Goal: Task Accomplishment & Management: Use online tool/utility

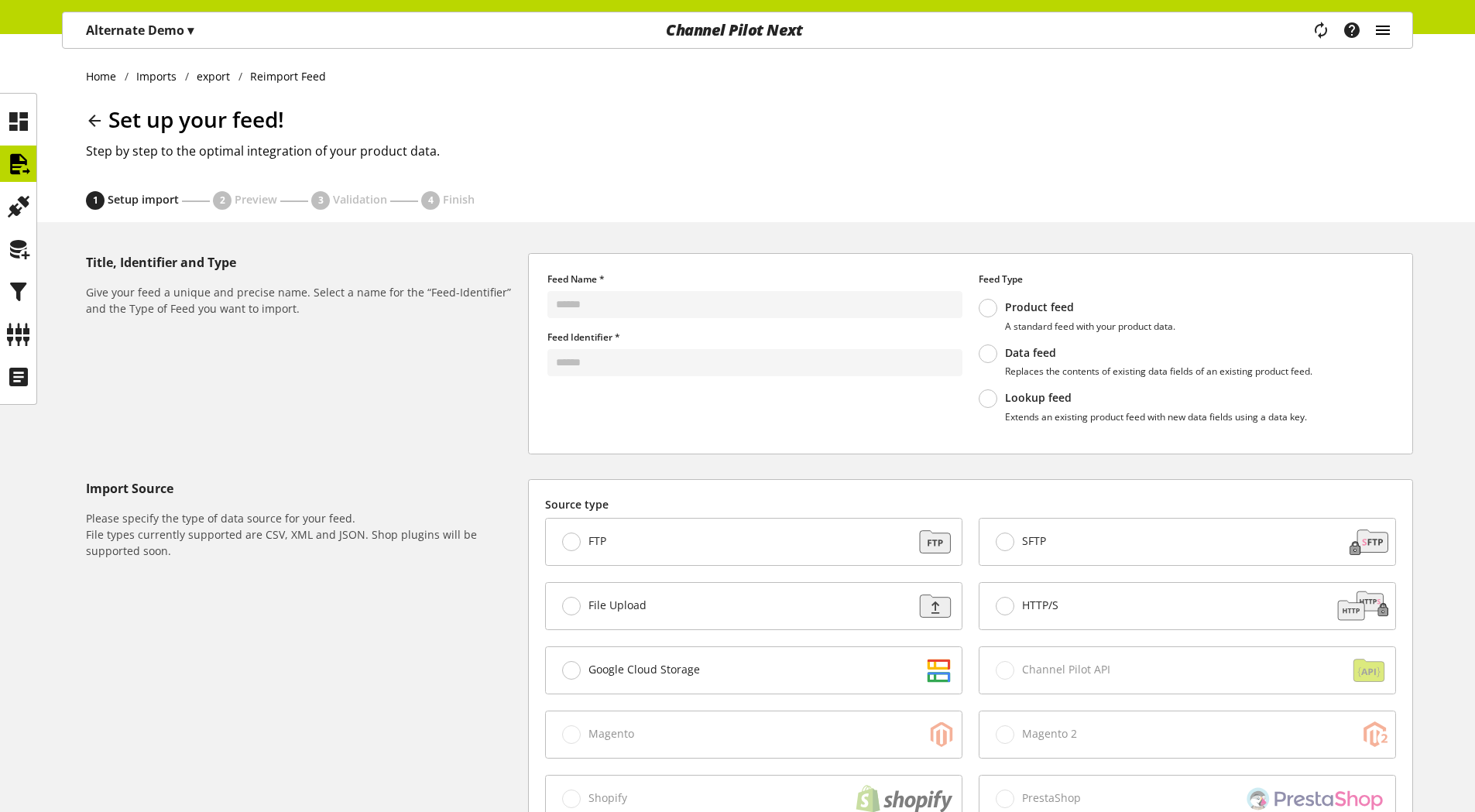
click at [1381, 25] on icon "main navigation" at bounding box center [1382, 30] width 18 height 28
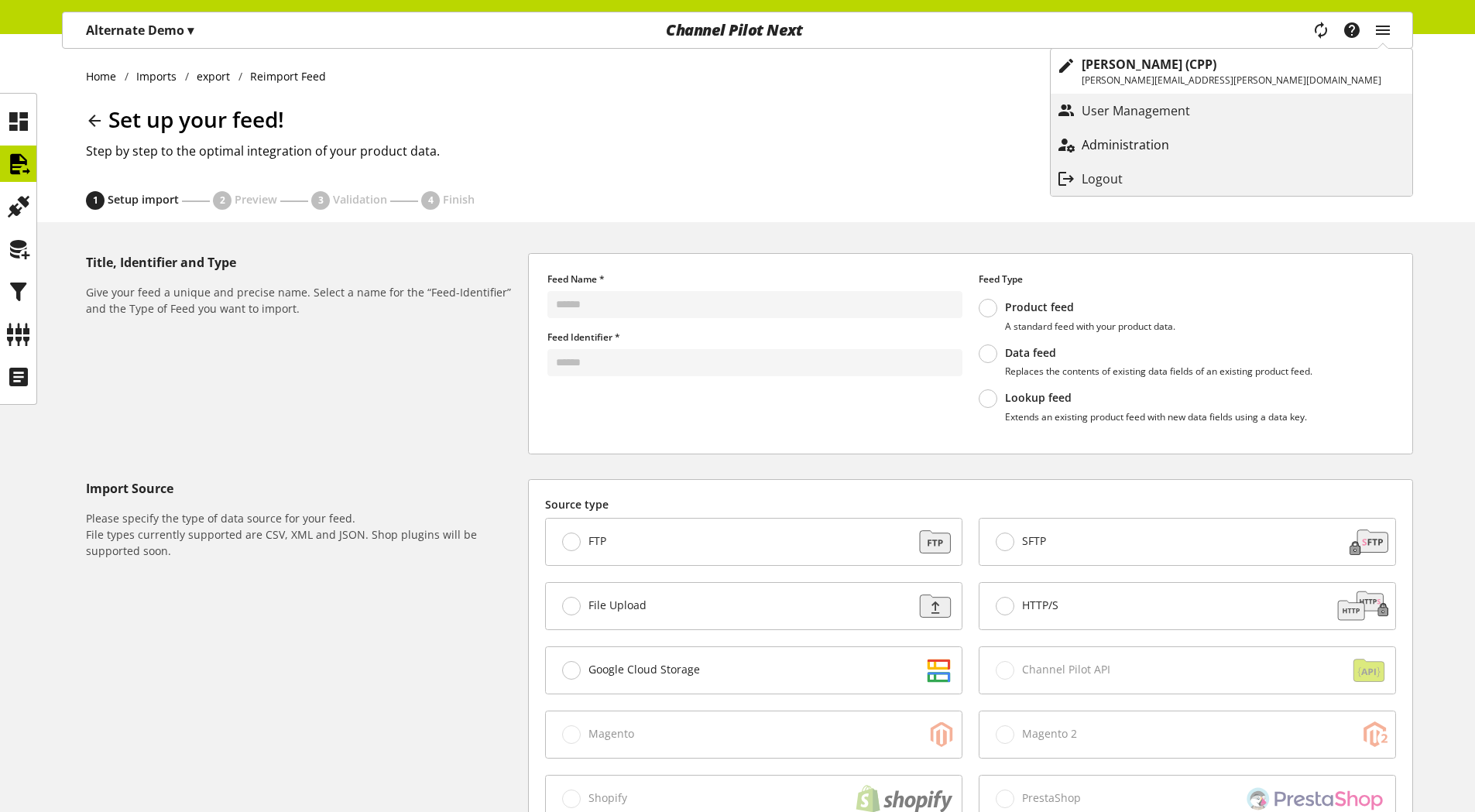
click at [1200, 142] on p "Administration" at bounding box center [1141, 144] width 119 height 18
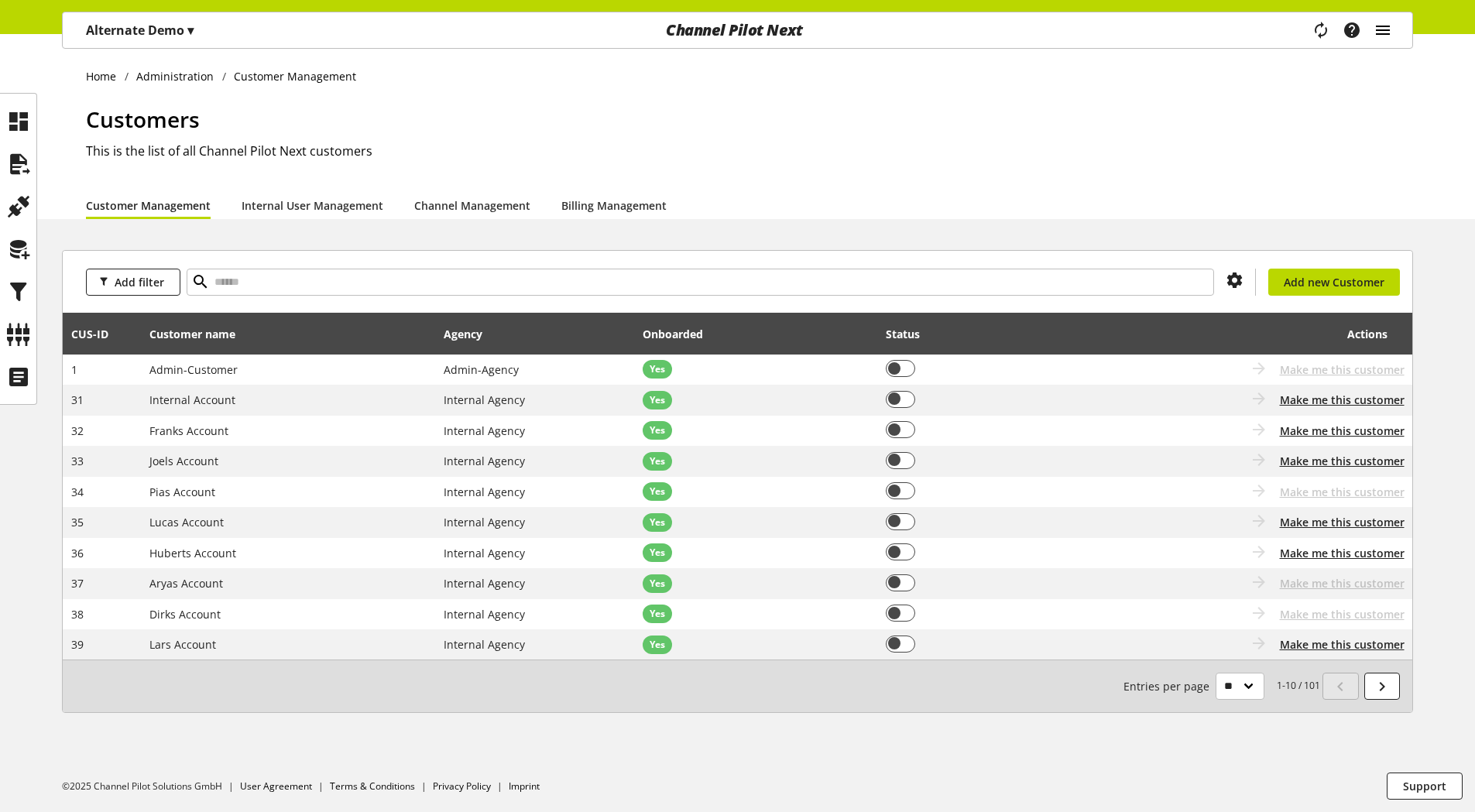
click at [1383, 31] on icon "main navigation" at bounding box center [1382, 30] width 18 height 28
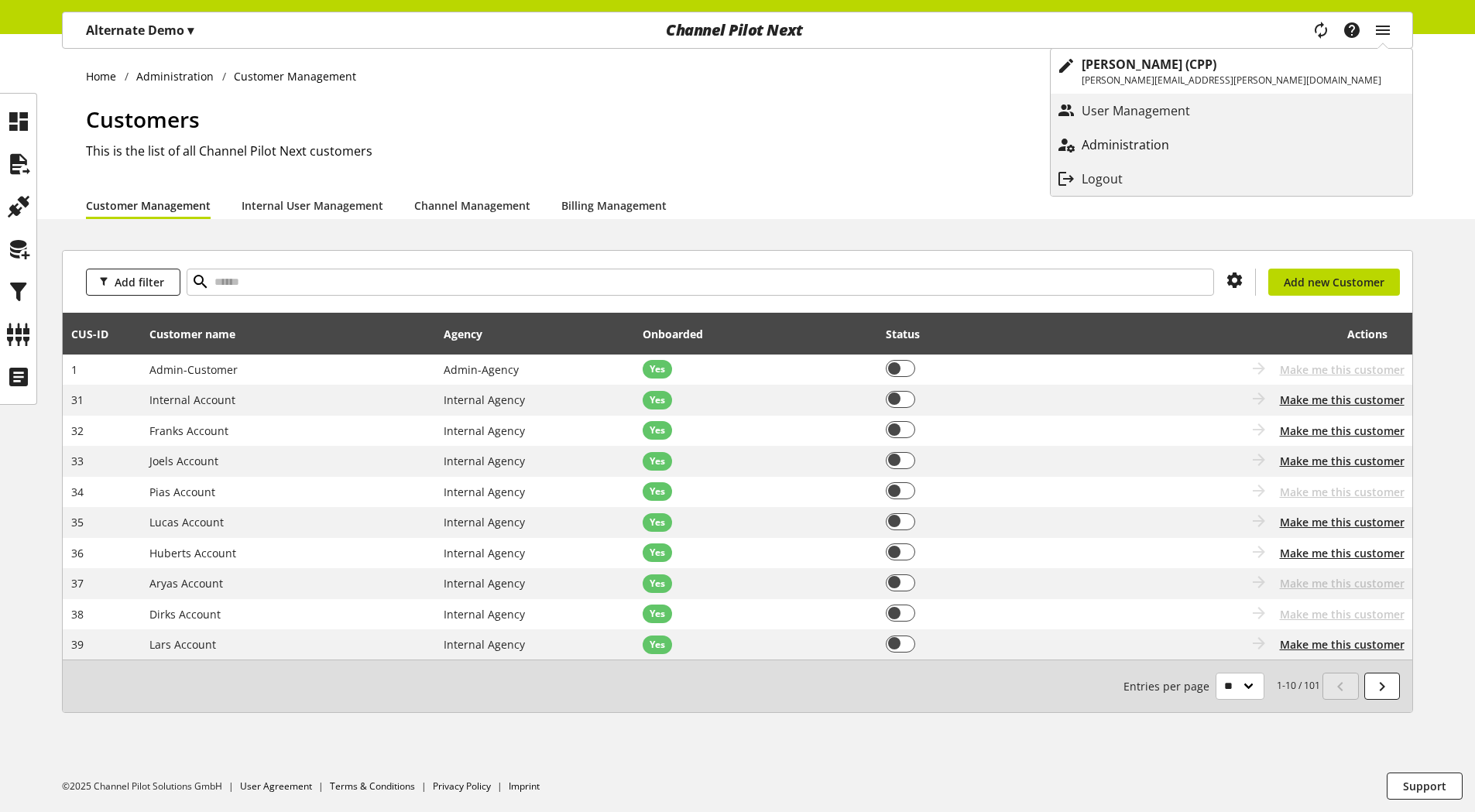
click at [1200, 142] on p "Administration" at bounding box center [1141, 144] width 119 height 18
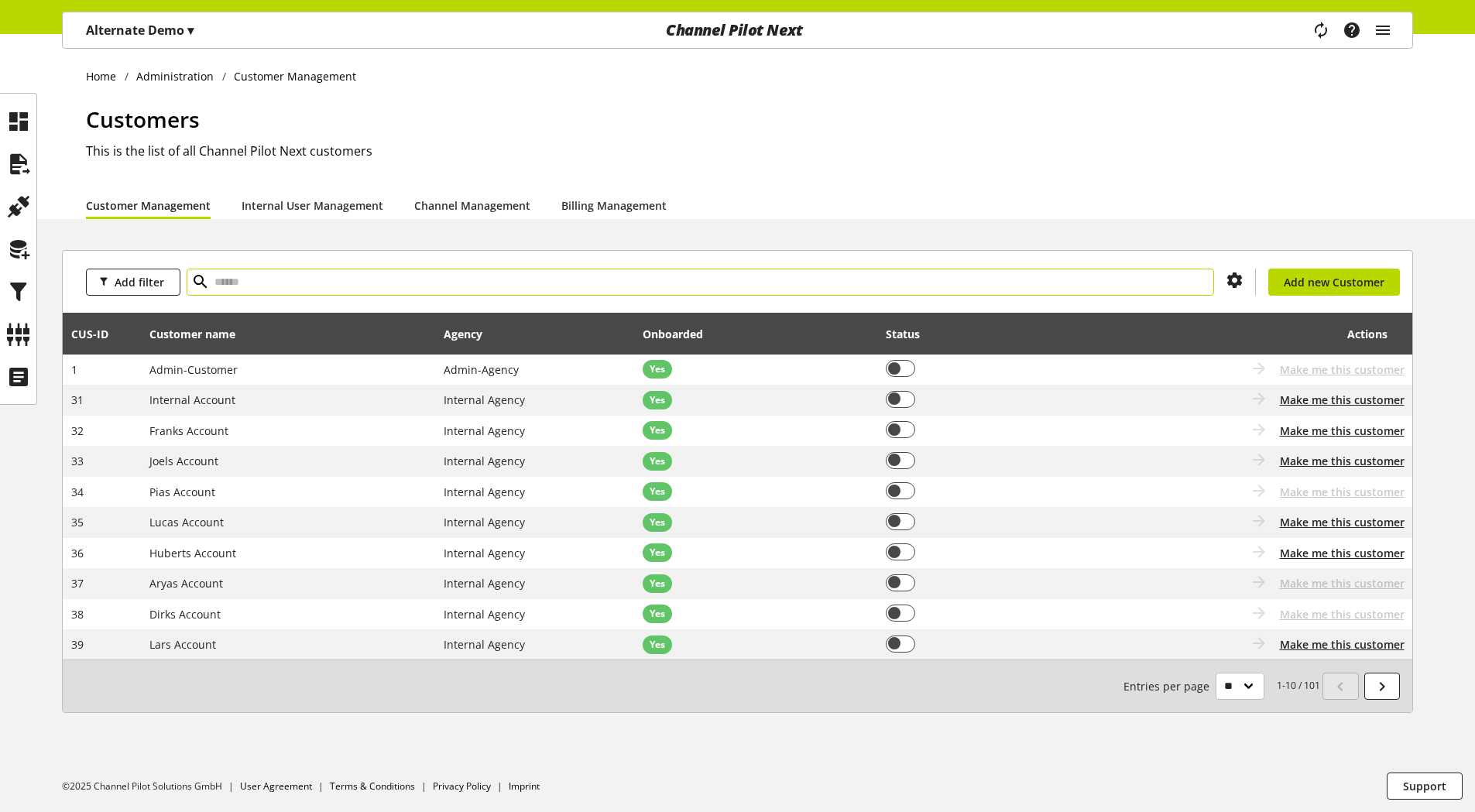
click at [926, 279] on input "text" at bounding box center [701, 282] width 1028 height 27
type input "****"
click at [195, 280] on icon at bounding box center [200, 281] width 18 height 28
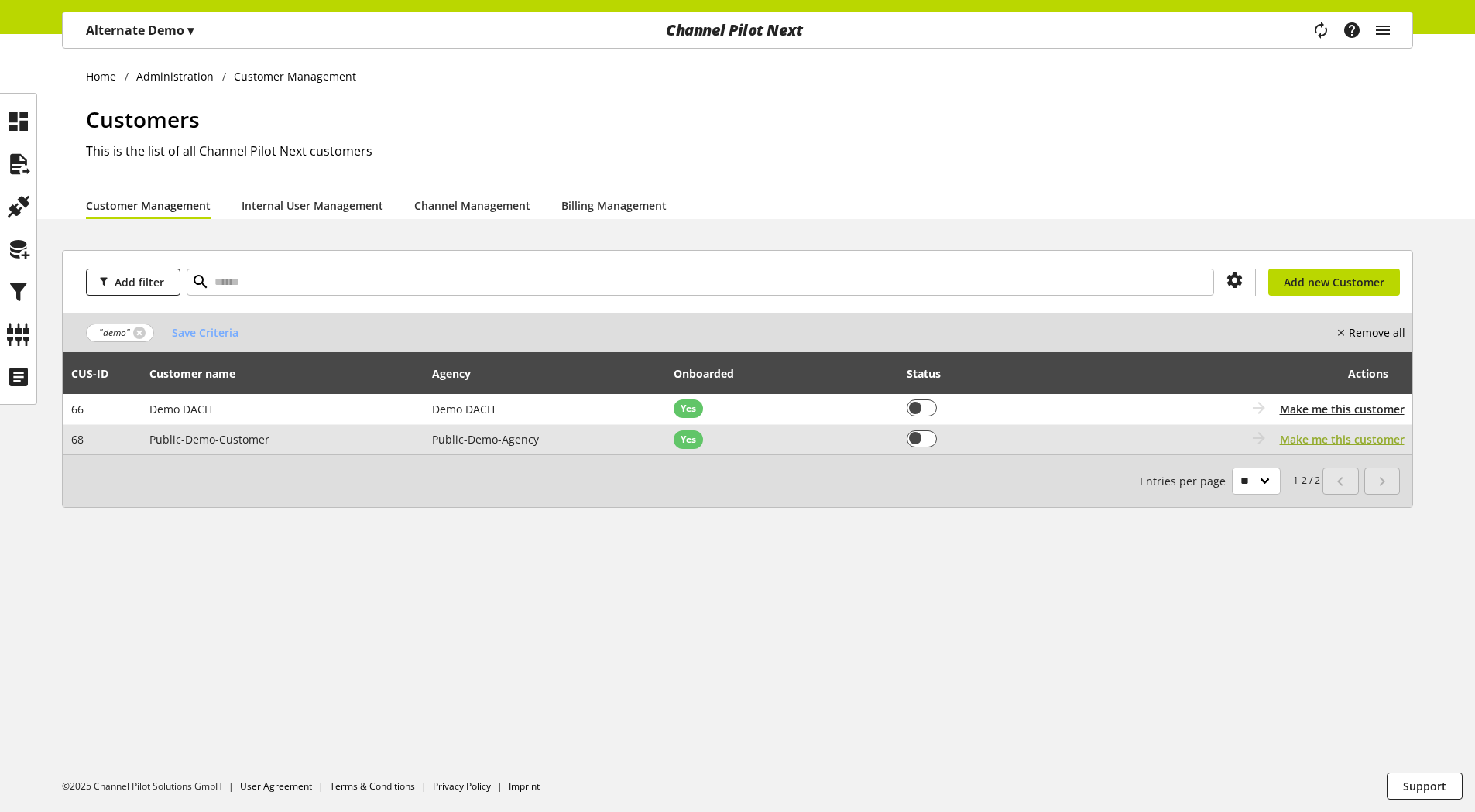
click at [1304, 443] on span "Make me this customer" at bounding box center [1342, 439] width 124 height 17
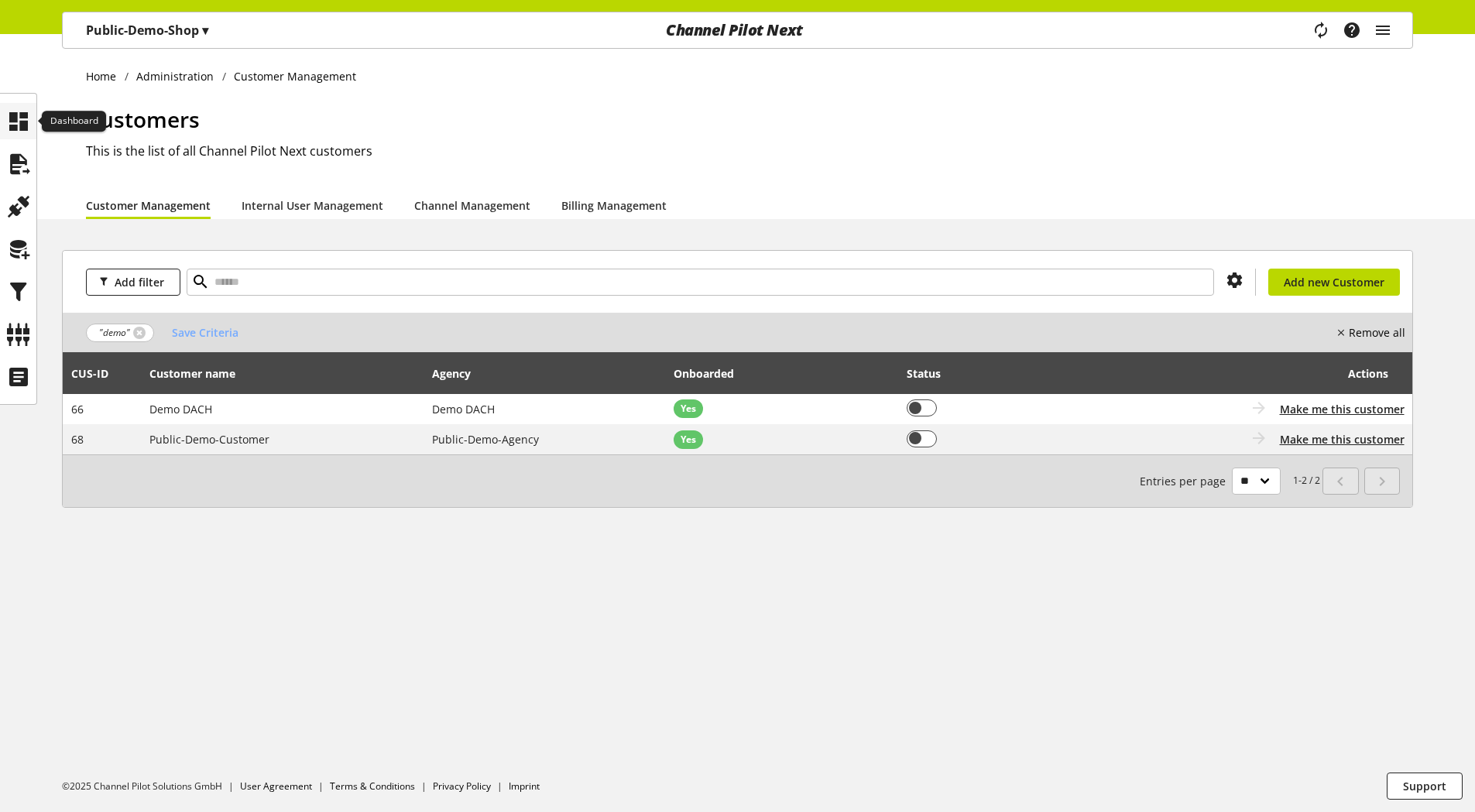
click at [15, 131] on icon at bounding box center [18, 121] width 25 height 31
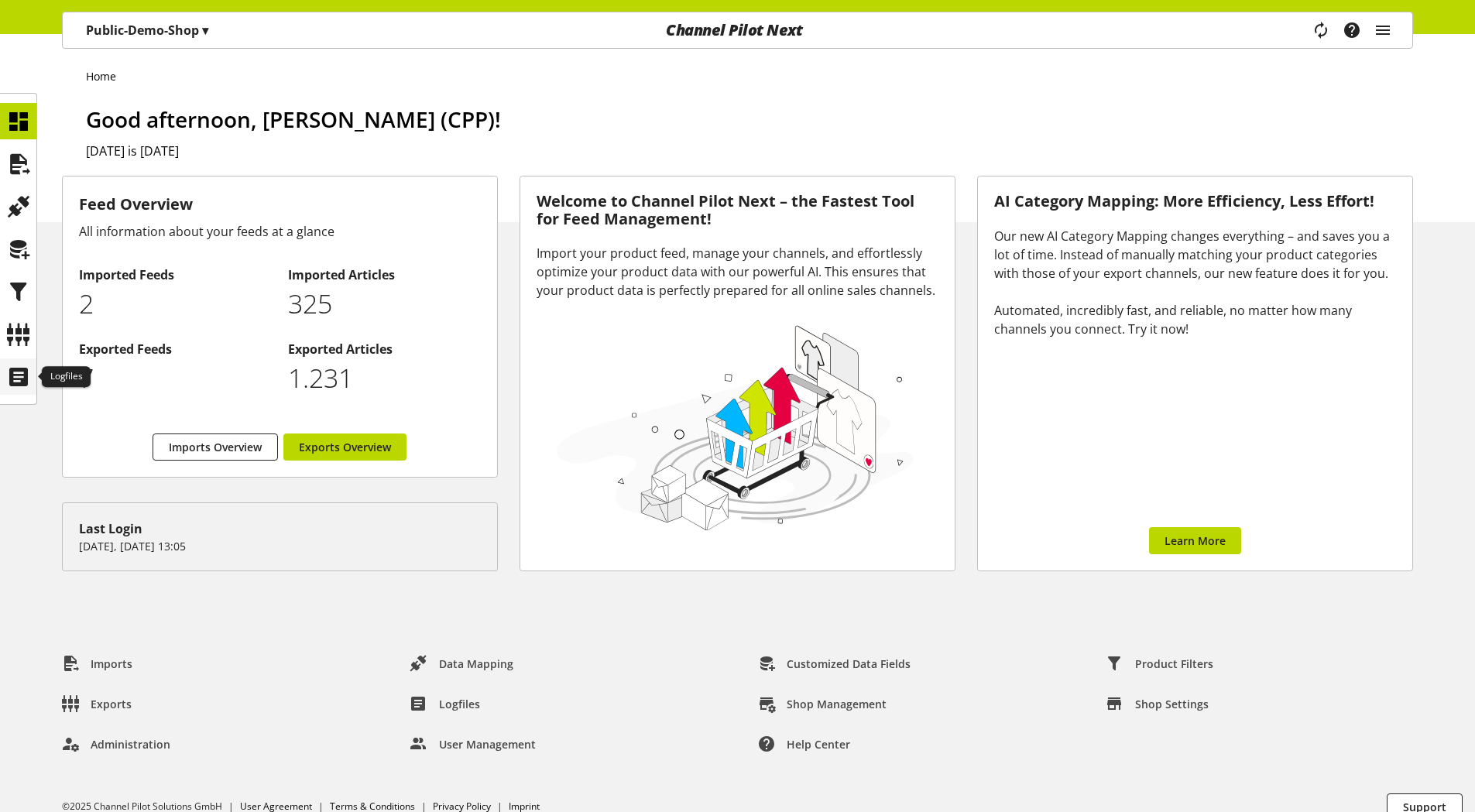
click at [16, 385] on icon at bounding box center [18, 377] width 25 height 31
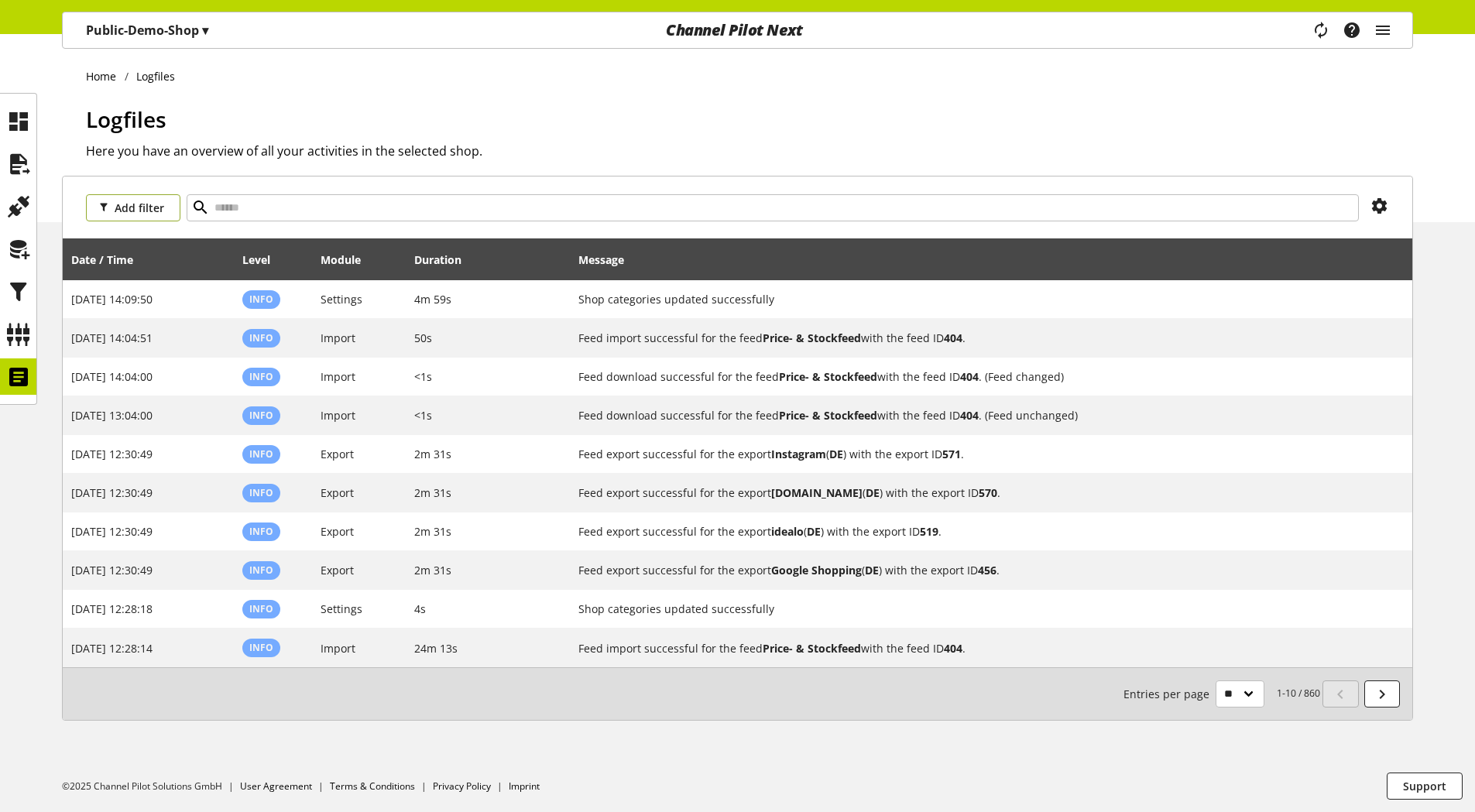
click at [139, 211] on span "Add filter" at bounding box center [139, 207] width 50 height 17
click at [146, 261] on span "Date / Time" at bounding box center [124, 264] width 51 height 14
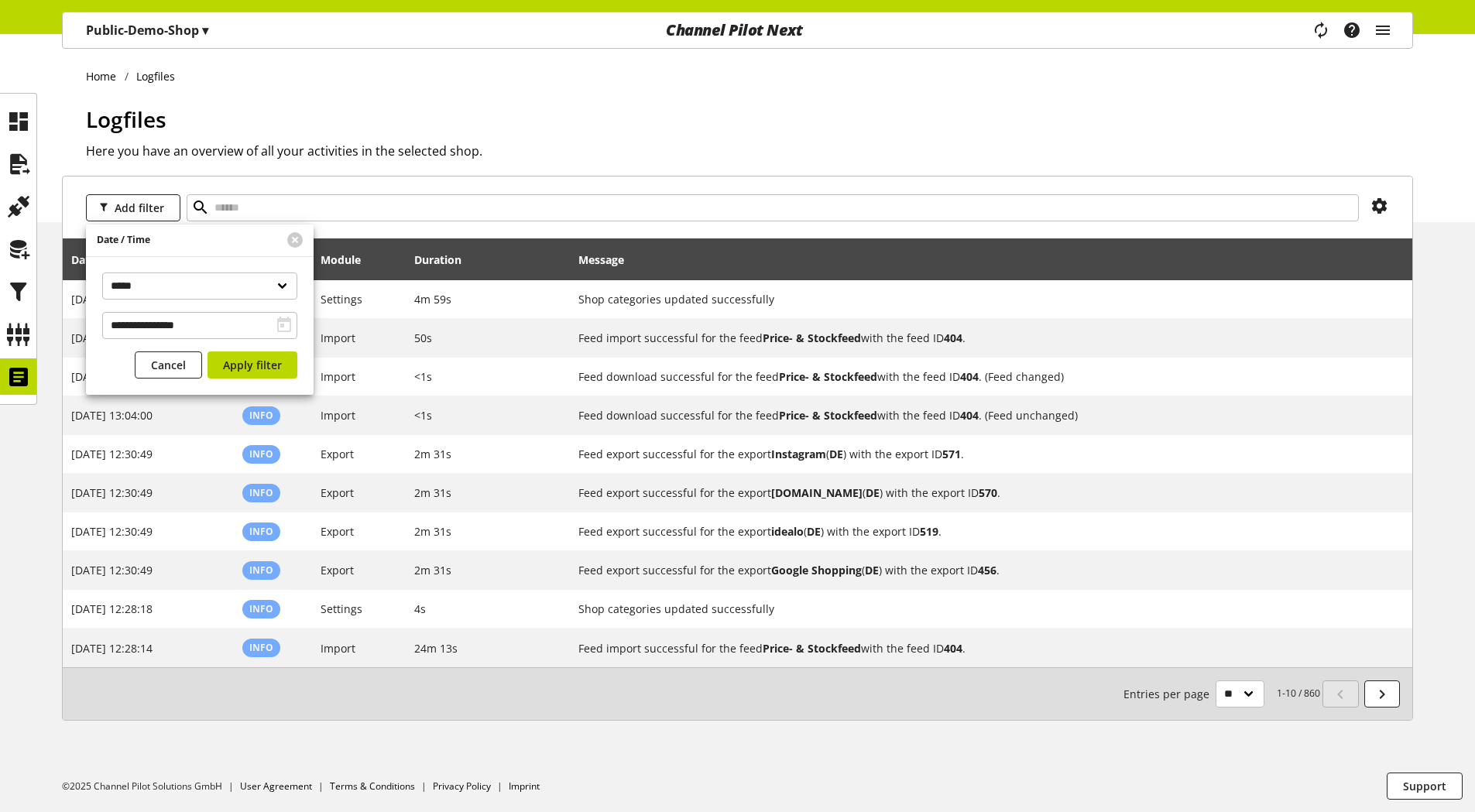
click at [348, 226] on div "Add filter" at bounding box center [737, 207] width 1350 height 62
click at [135, 213] on span "Add filter" at bounding box center [139, 207] width 50 height 17
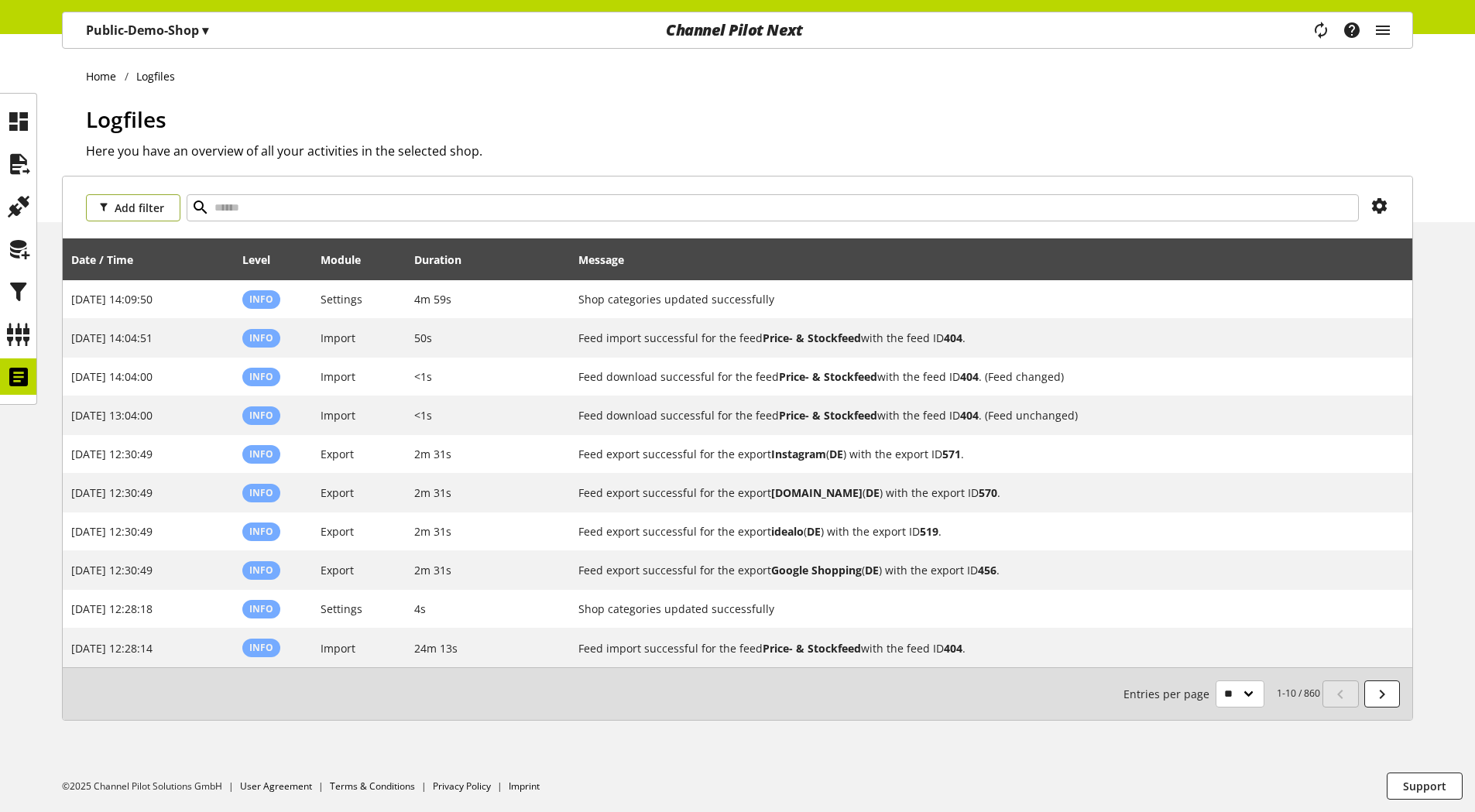
click at [135, 213] on span "Add filter" at bounding box center [139, 207] width 50 height 17
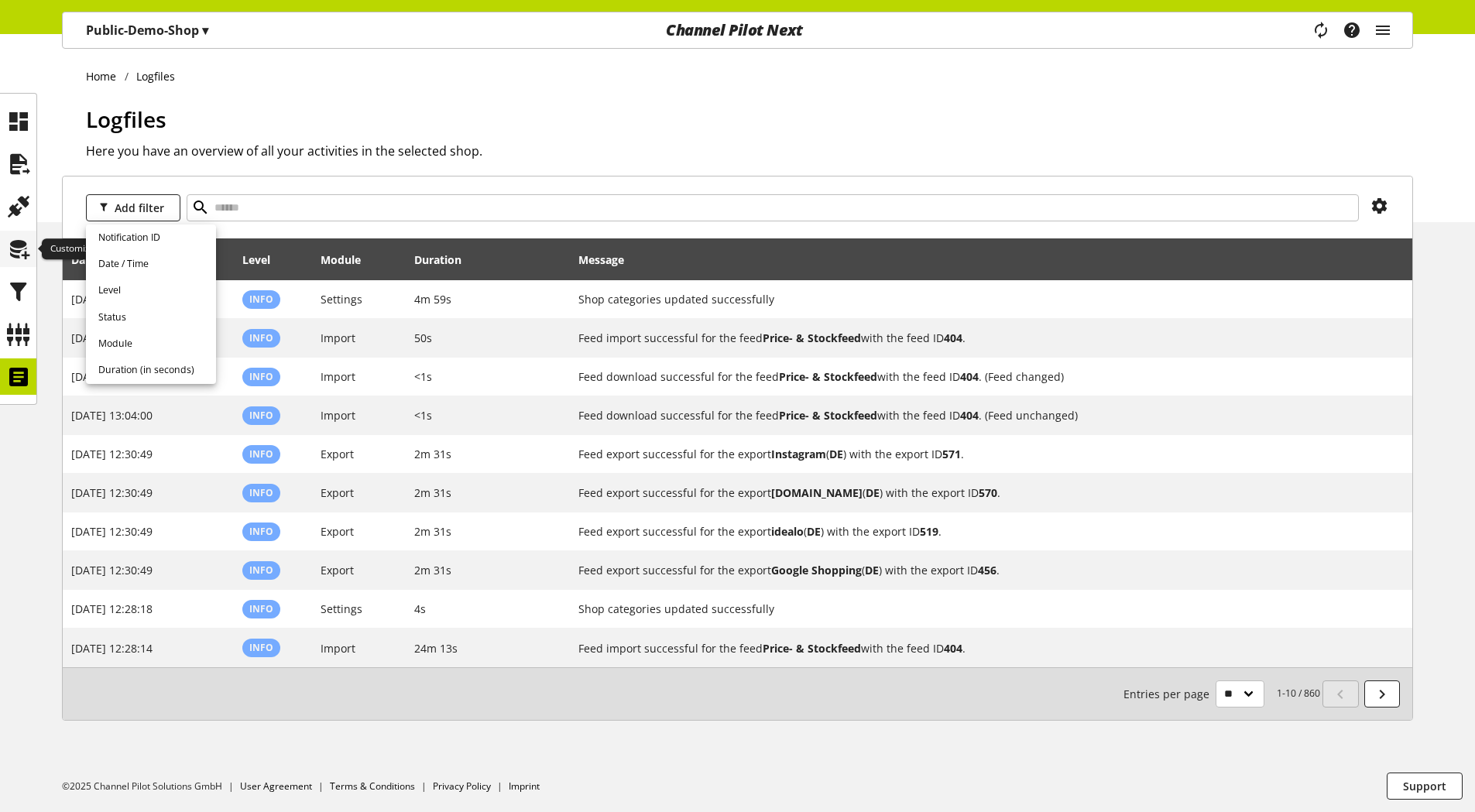
click at [19, 247] on icon at bounding box center [18, 249] width 25 height 31
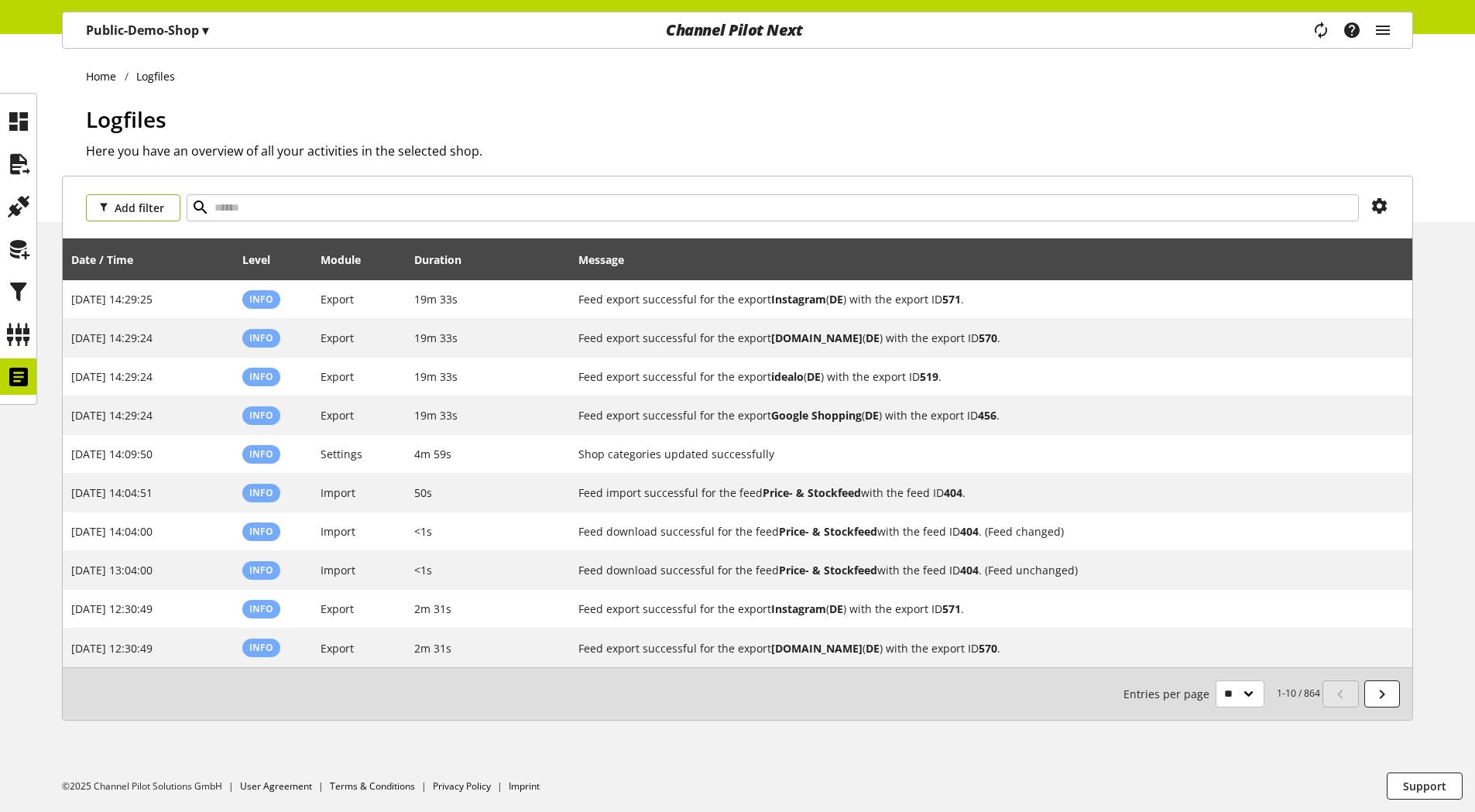
click at [143, 206] on span "Add filter" at bounding box center [139, 207] width 50 height 17
click at [129, 260] on span "Date / Time" at bounding box center [124, 264] width 51 height 14
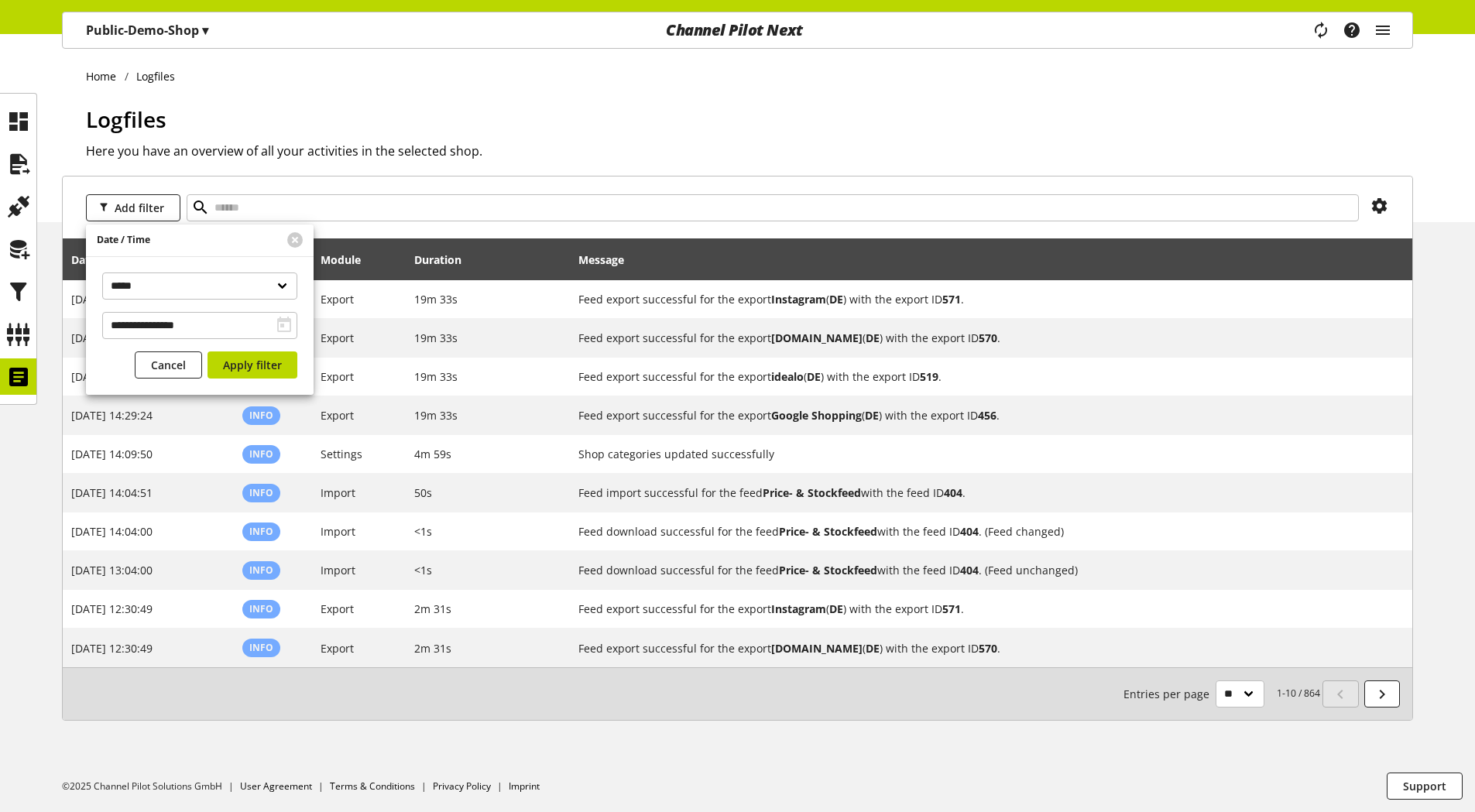
click at [814, 188] on div "Logfiles Here you have an overview of all your activities in the selected shop." at bounding box center [750, 162] width 1327 height 120
click at [298, 236] on button at bounding box center [295, 240] width 16 height 16
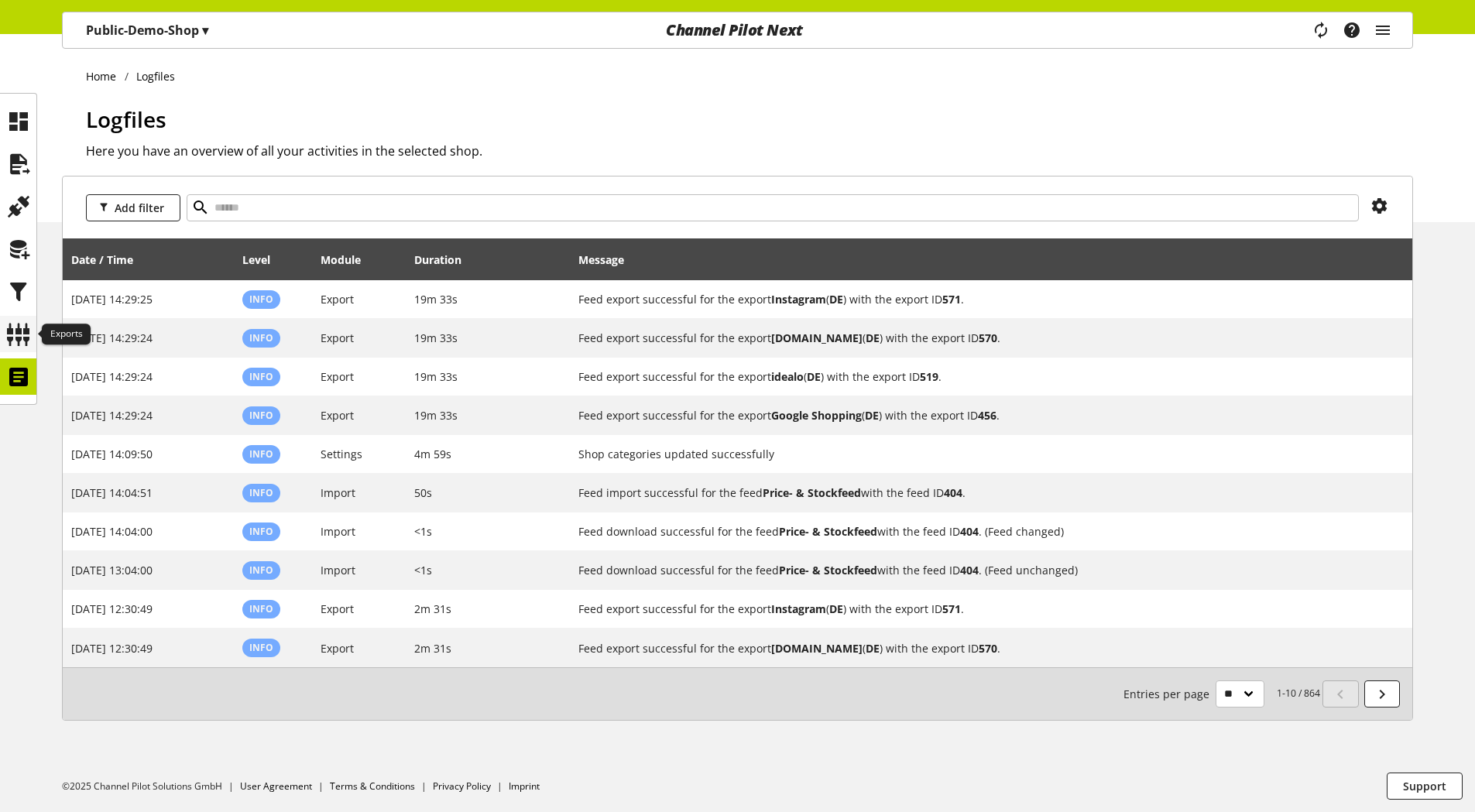
click at [14, 328] on icon at bounding box center [18, 334] width 25 height 31
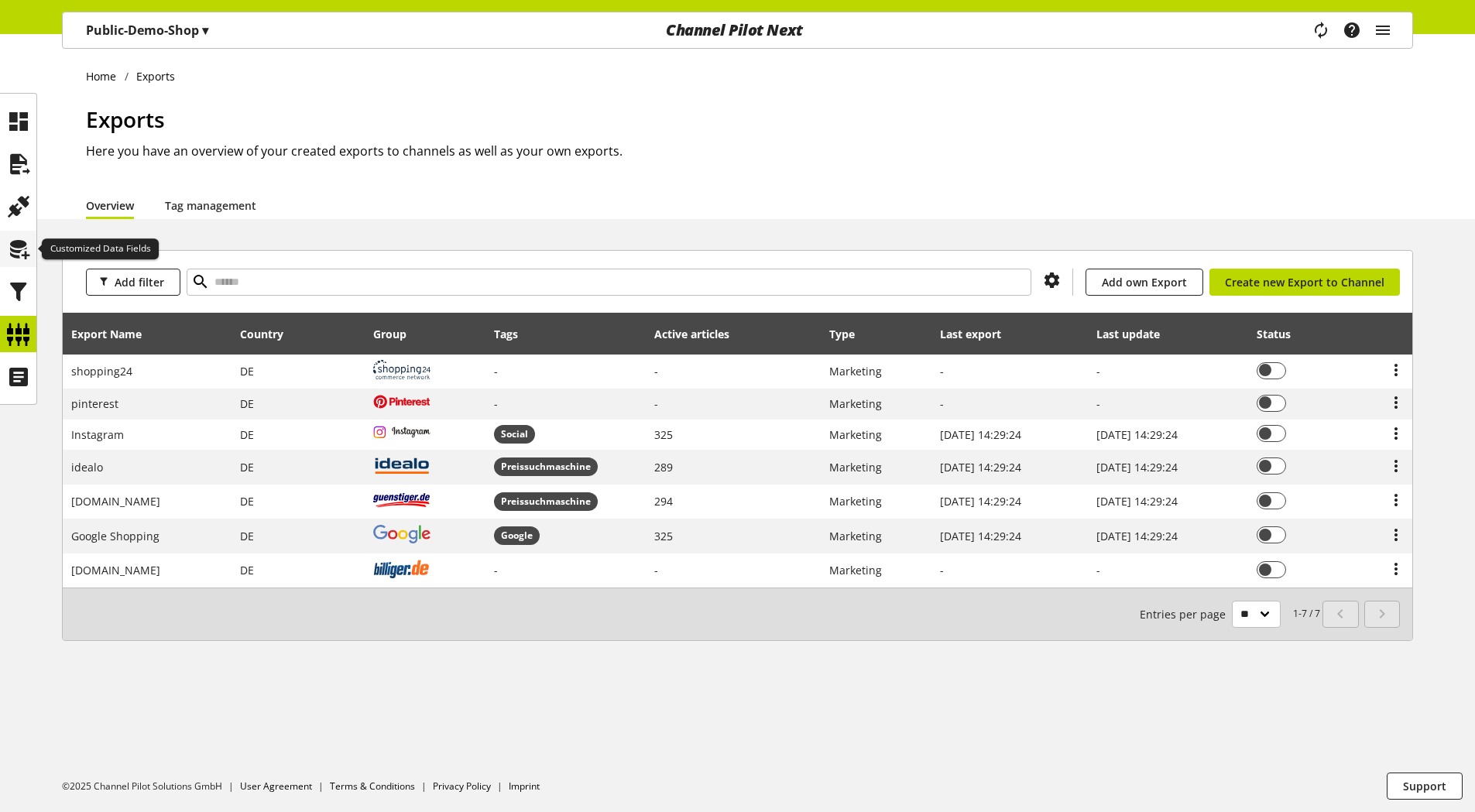
click at [23, 252] on icon at bounding box center [18, 249] width 25 height 31
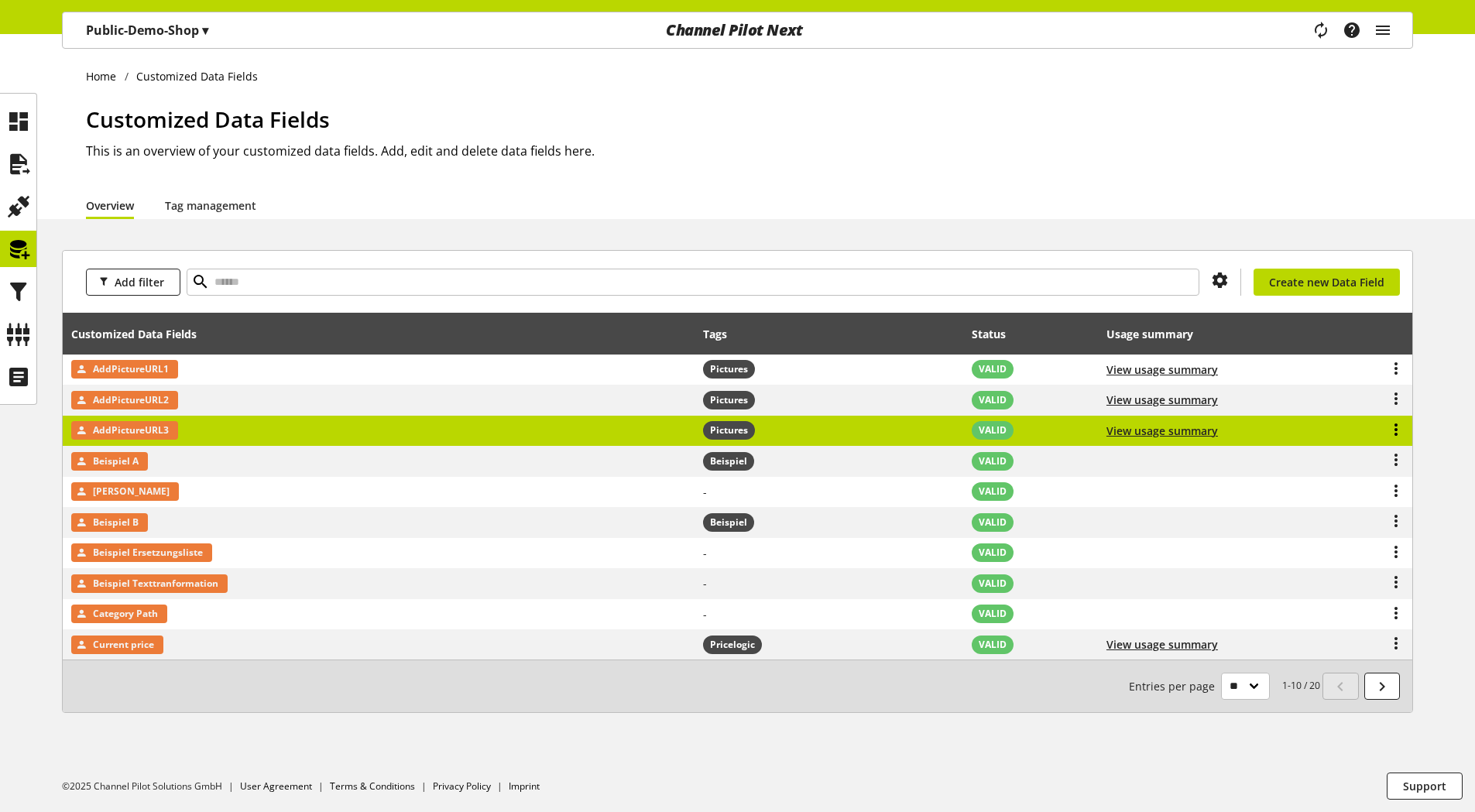
click at [1395, 430] on icon at bounding box center [1396, 429] width 18 height 28
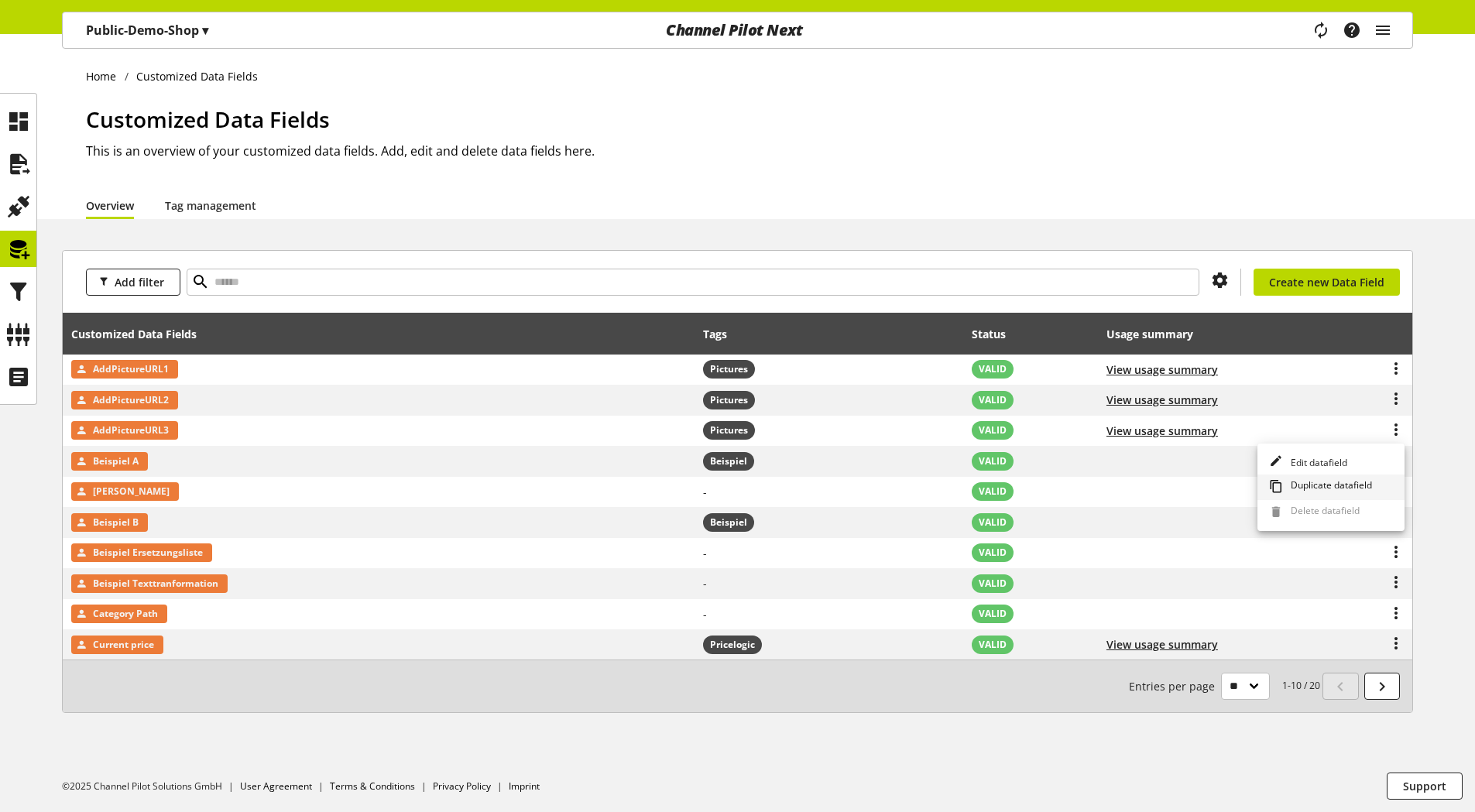
click at [1340, 478] on span "Duplicate datafield" at bounding box center [1328, 487] width 88 height 17
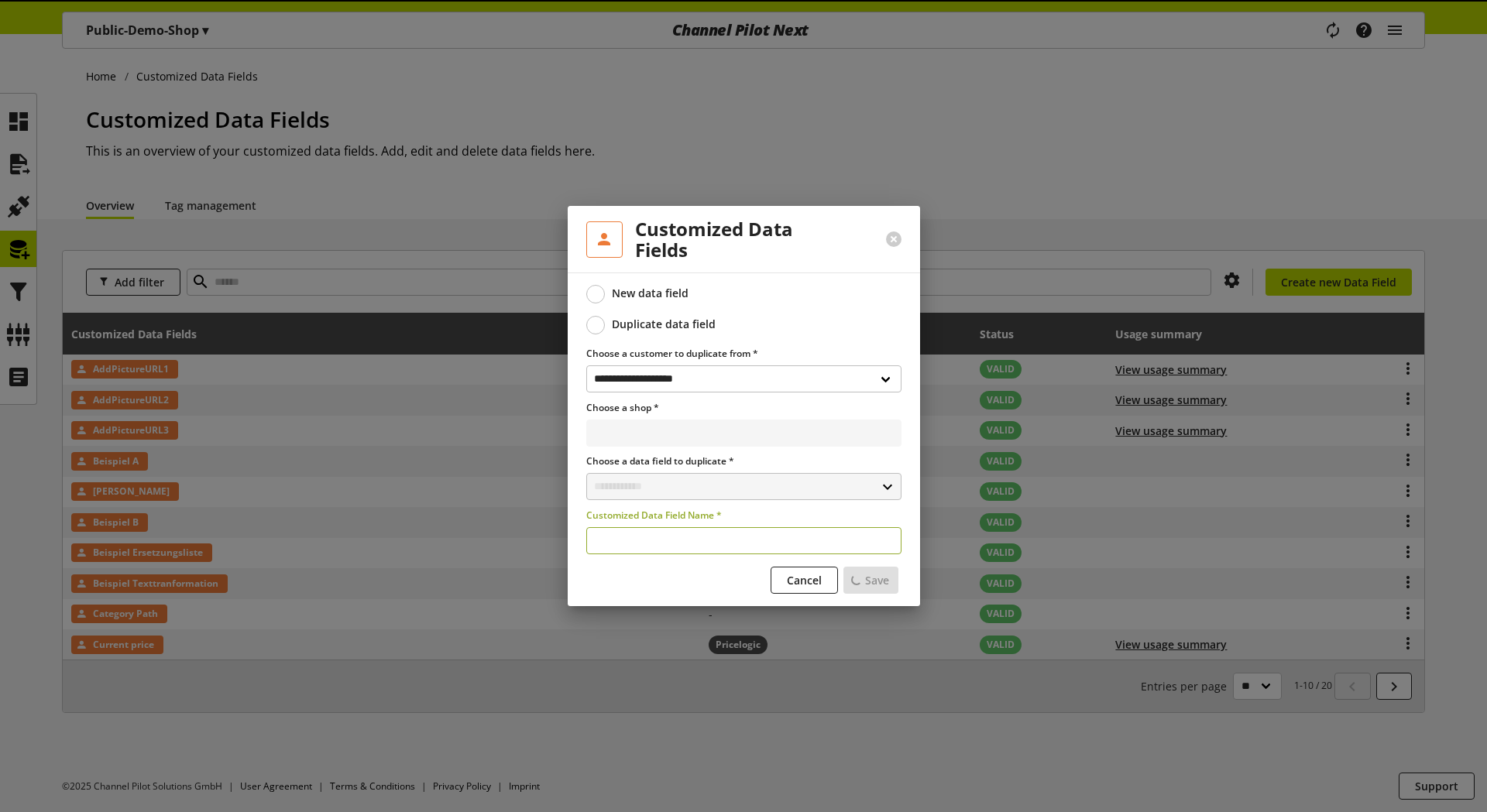
select select "**********"
click at [897, 238] on button at bounding box center [894, 239] width 16 height 16
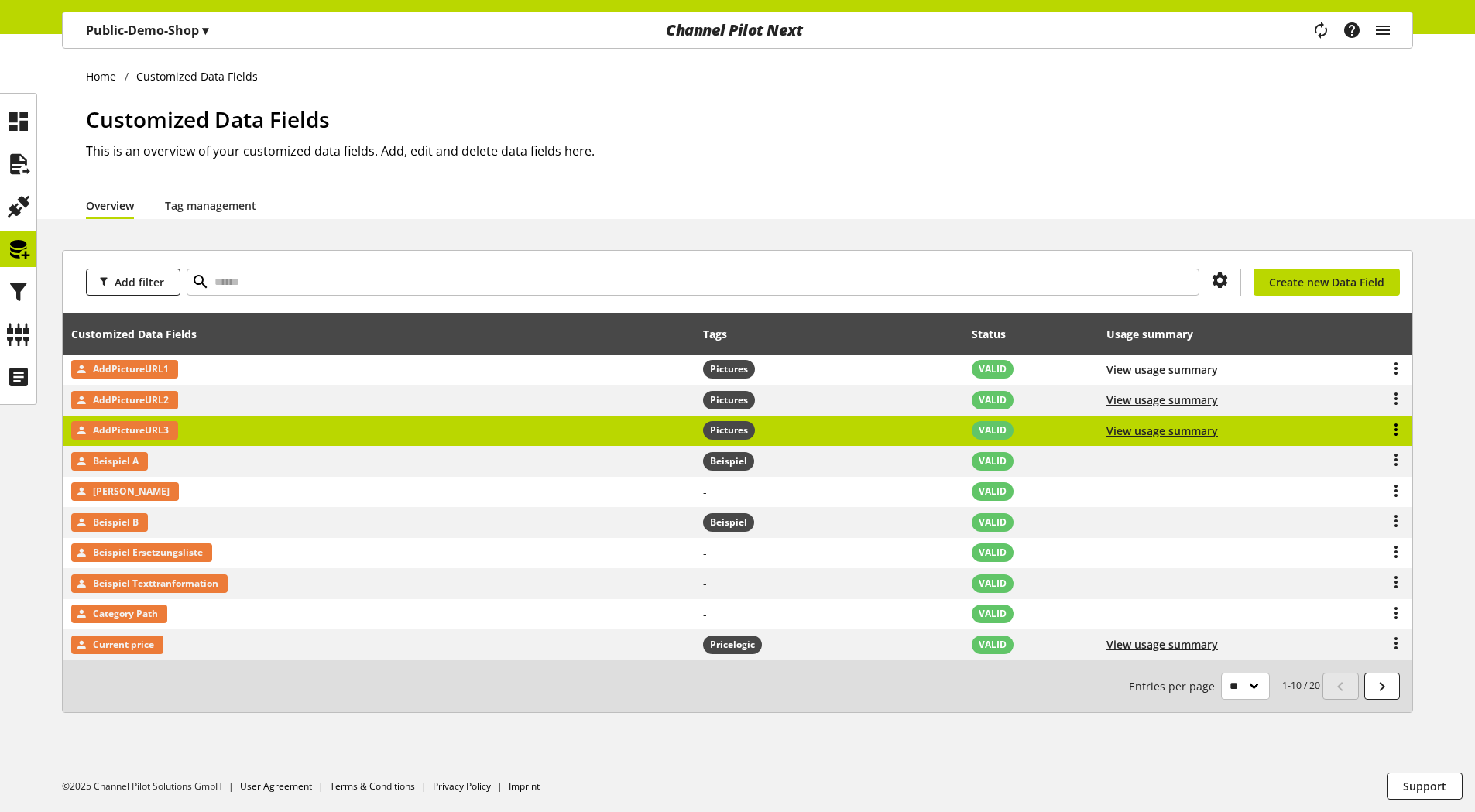
click at [1395, 427] on icon at bounding box center [1396, 429] width 18 height 28
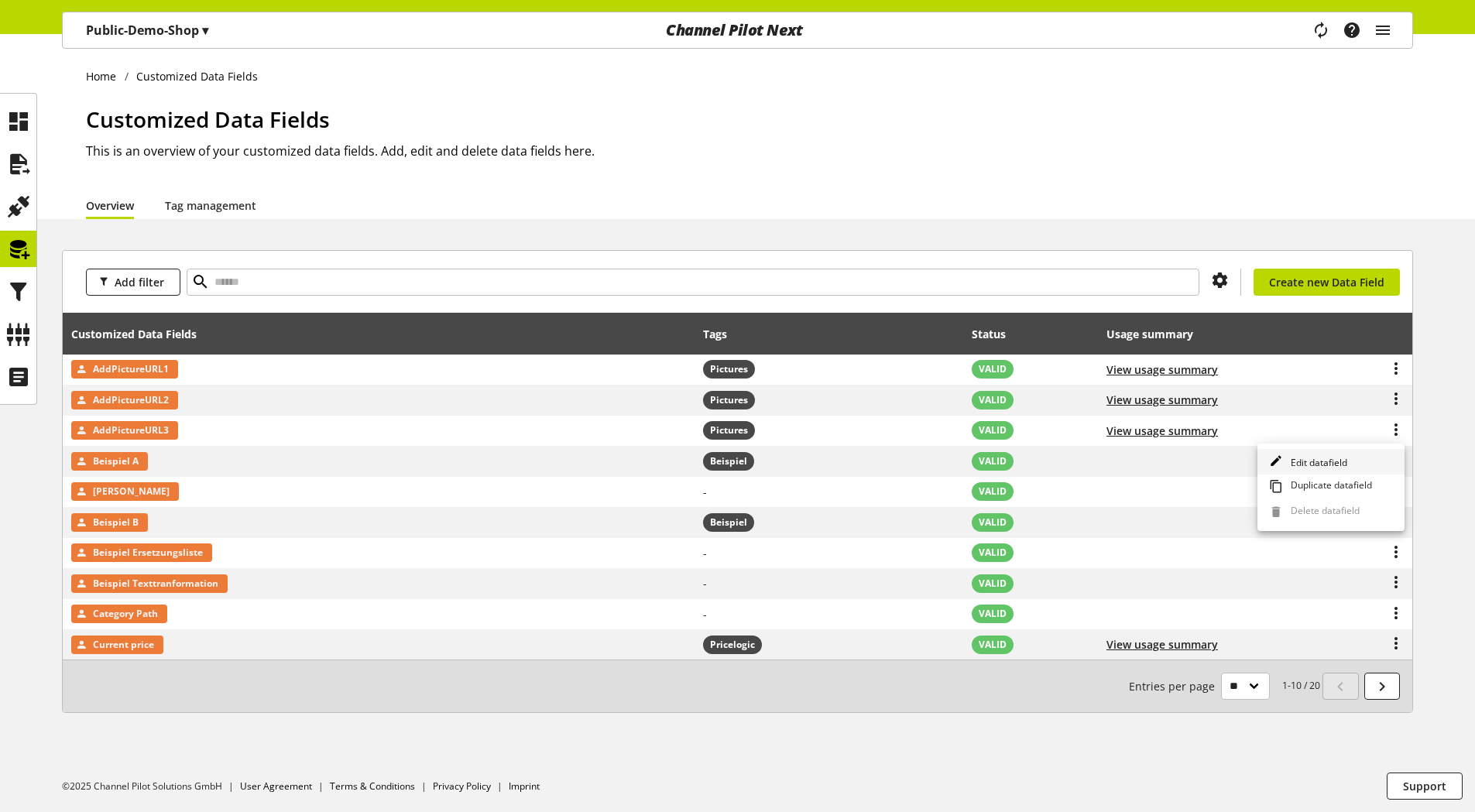
click at [1346, 461] on span "Edit datafield" at bounding box center [1315, 462] width 63 height 13
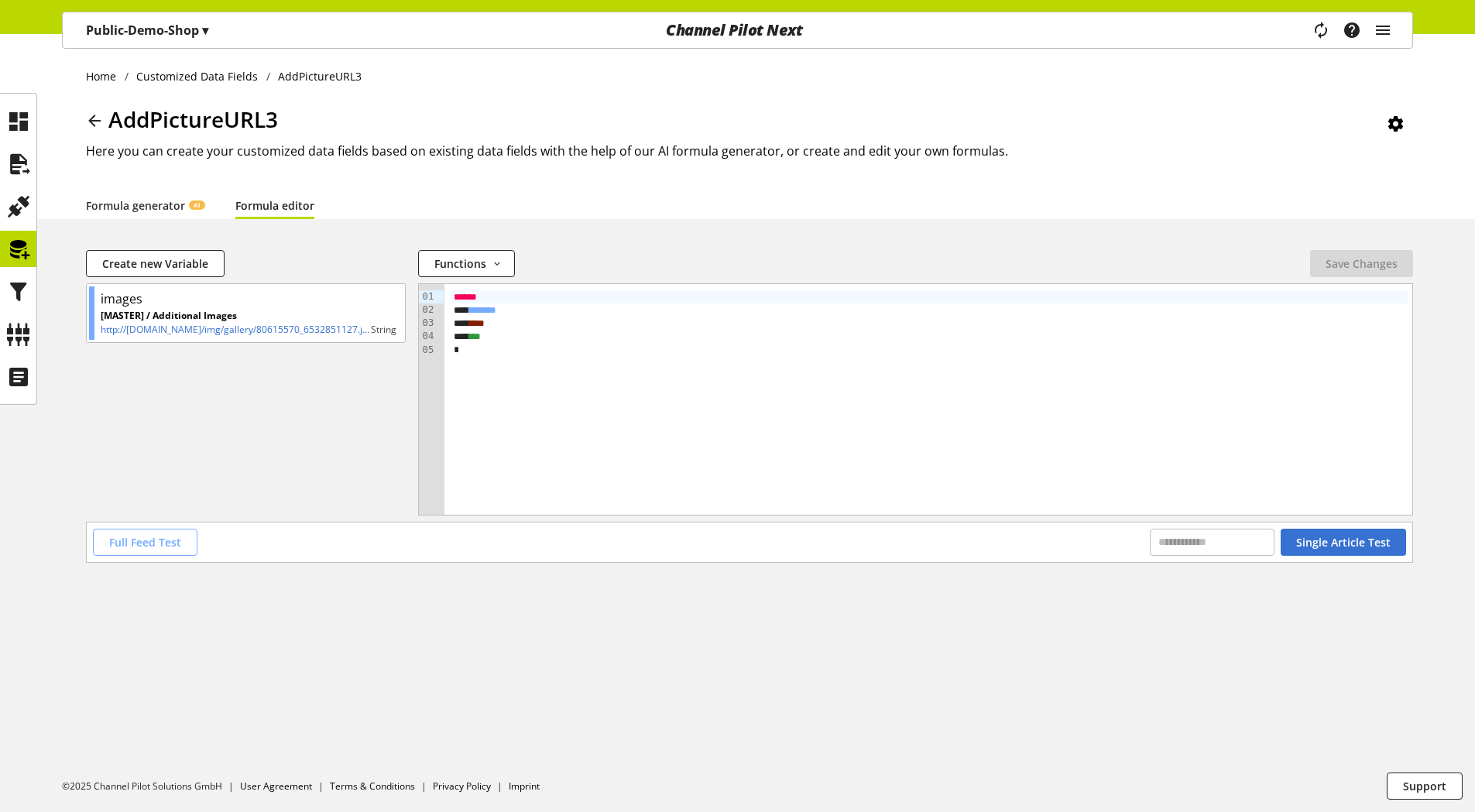
click at [170, 541] on span "Full Feed Test" at bounding box center [145, 542] width 72 height 17
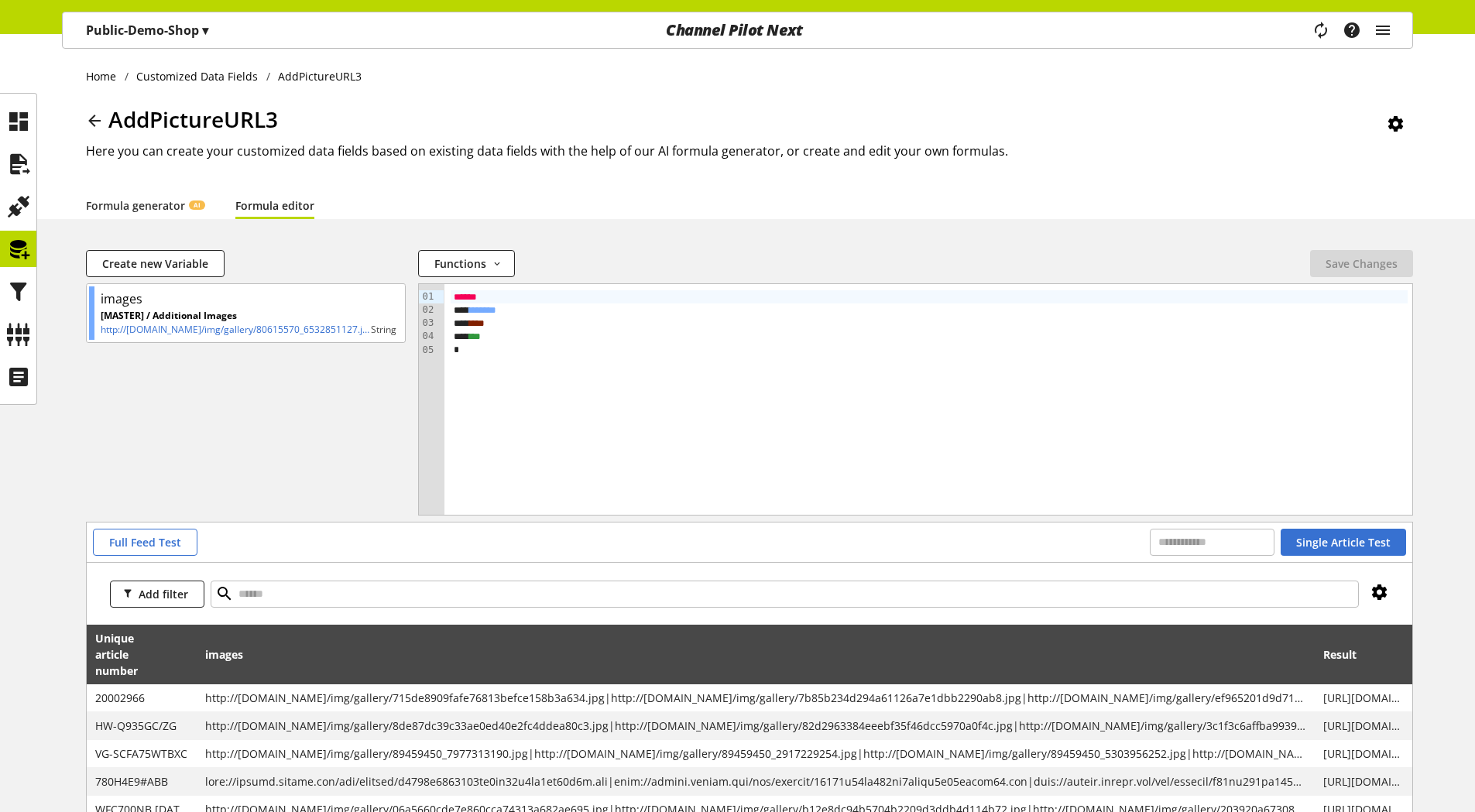
click at [1382, 592] on icon at bounding box center [1379, 592] width 18 height 28
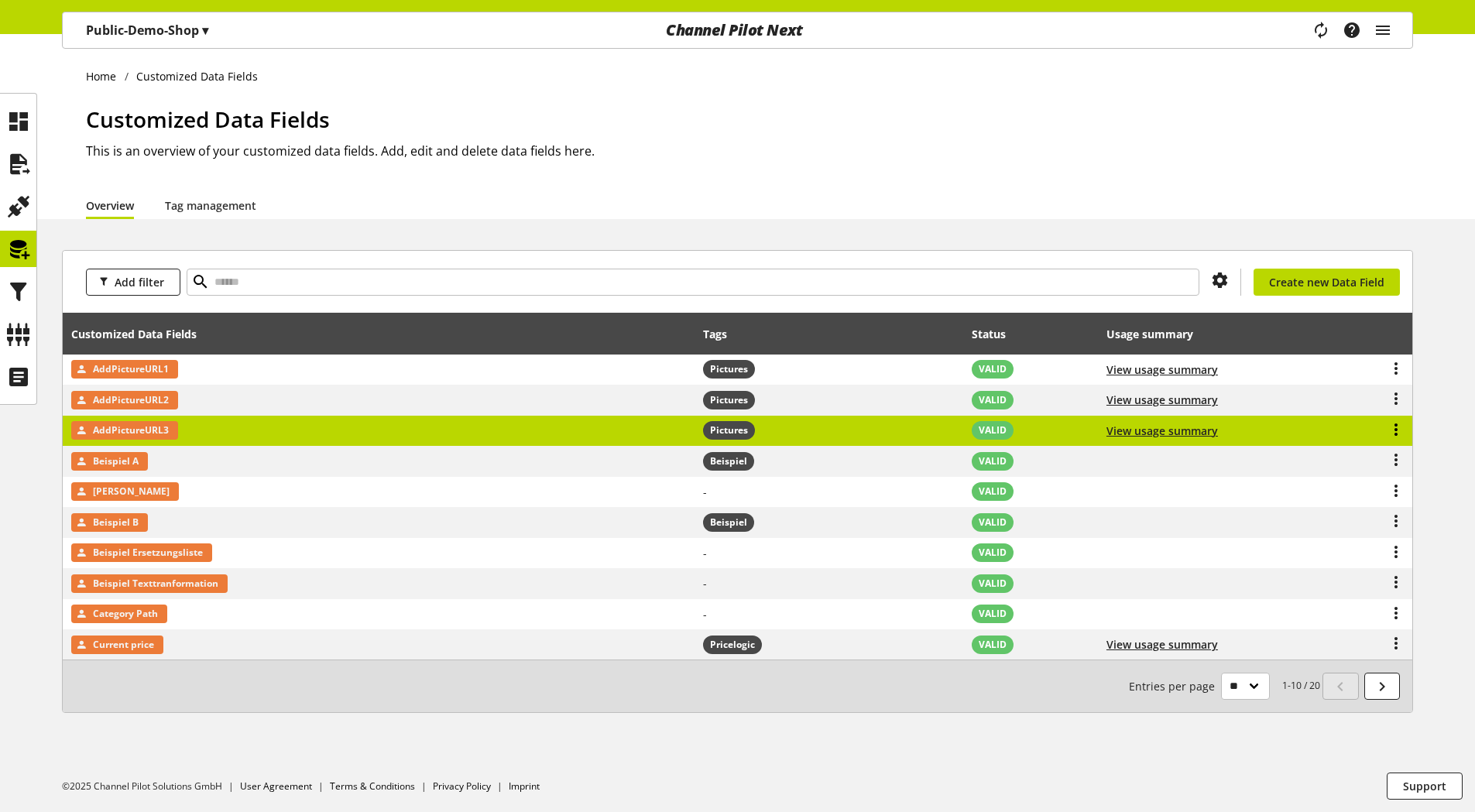
click at [1398, 430] on icon at bounding box center [1396, 429] width 18 height 28
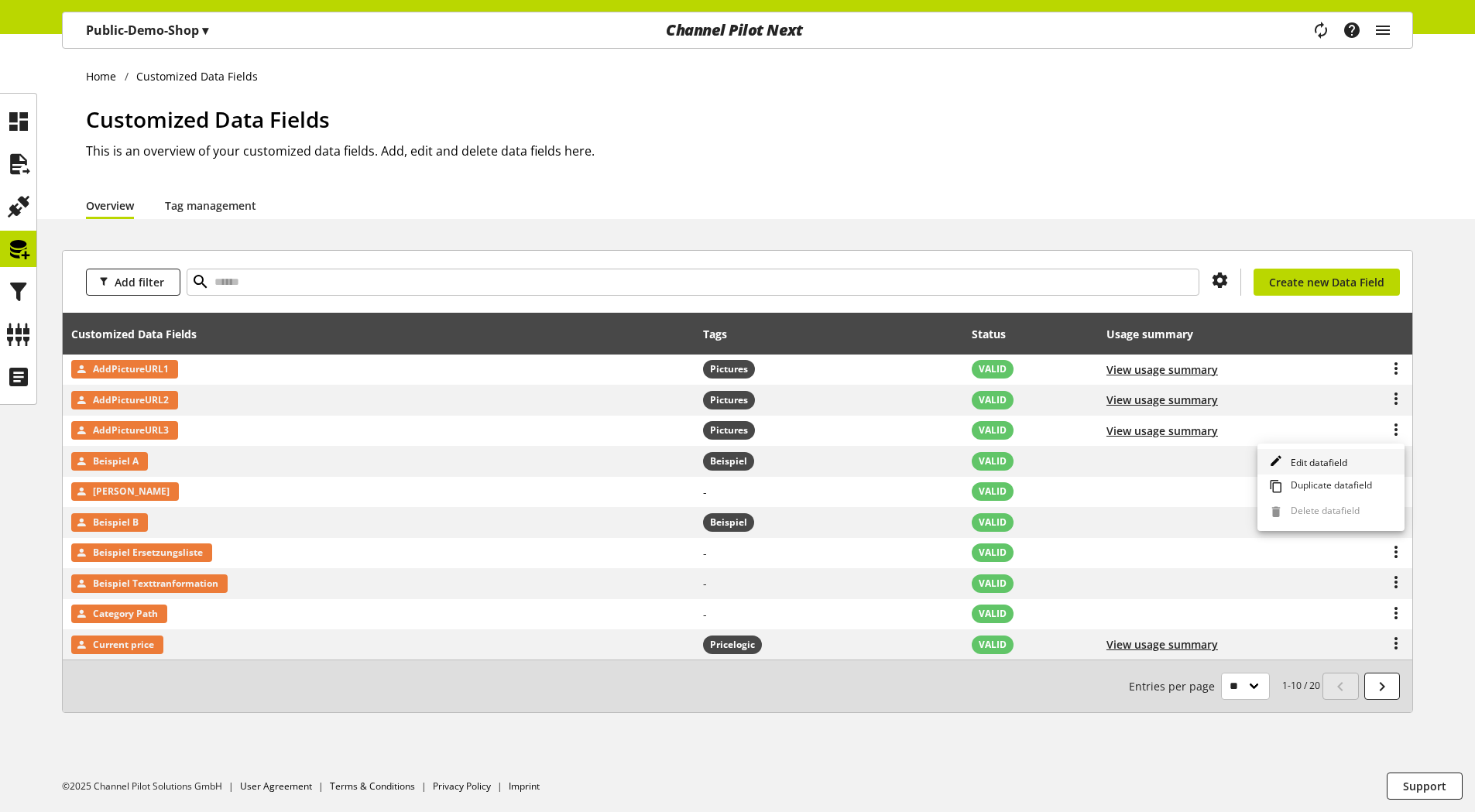
click at [1315, 464] on span "Edit datafield" at bounding box center [1315, 462] width 63 height 13
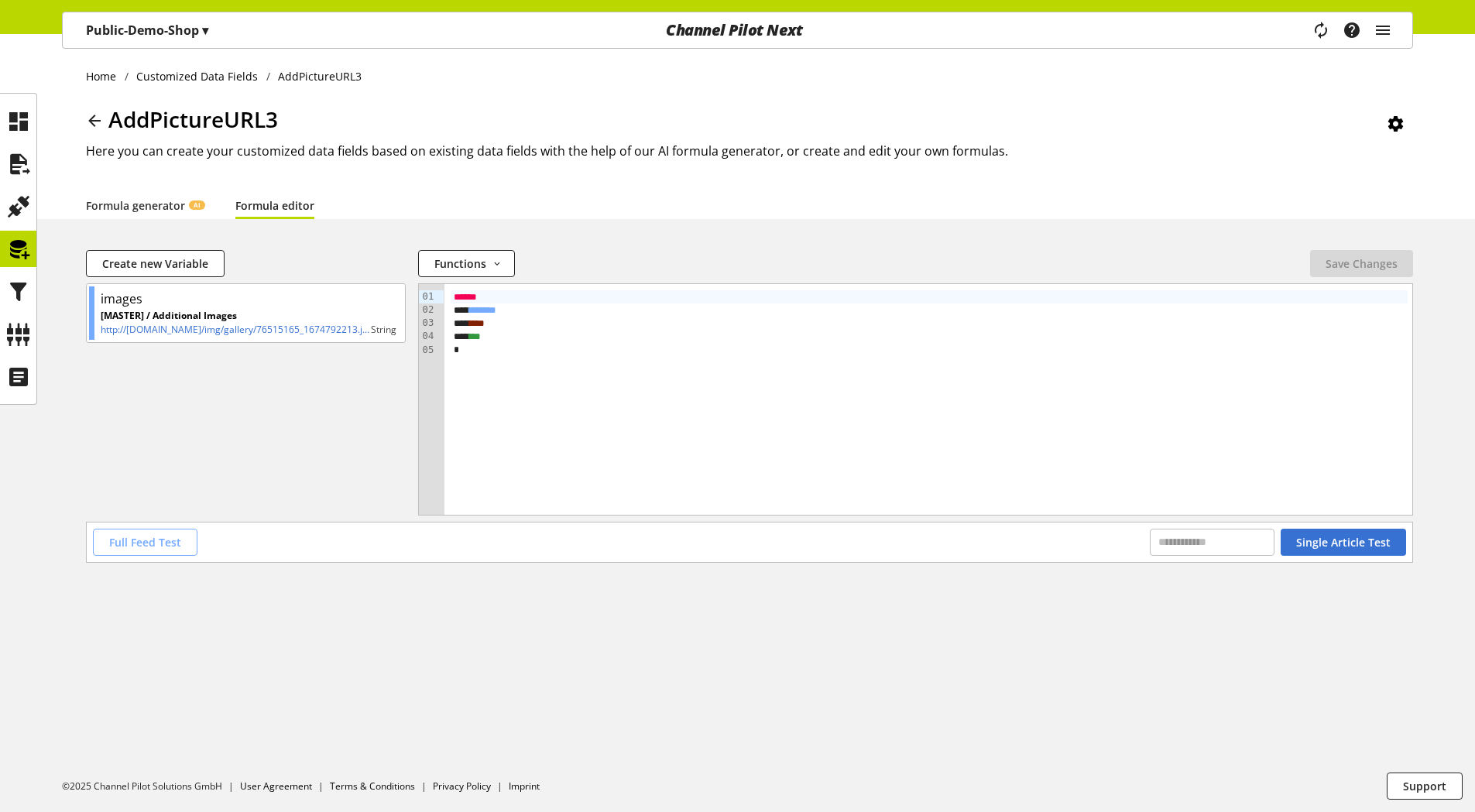
click at [141, 539] on span "Full Feed Test" at bounding box center [145, 542] width 72 height 17
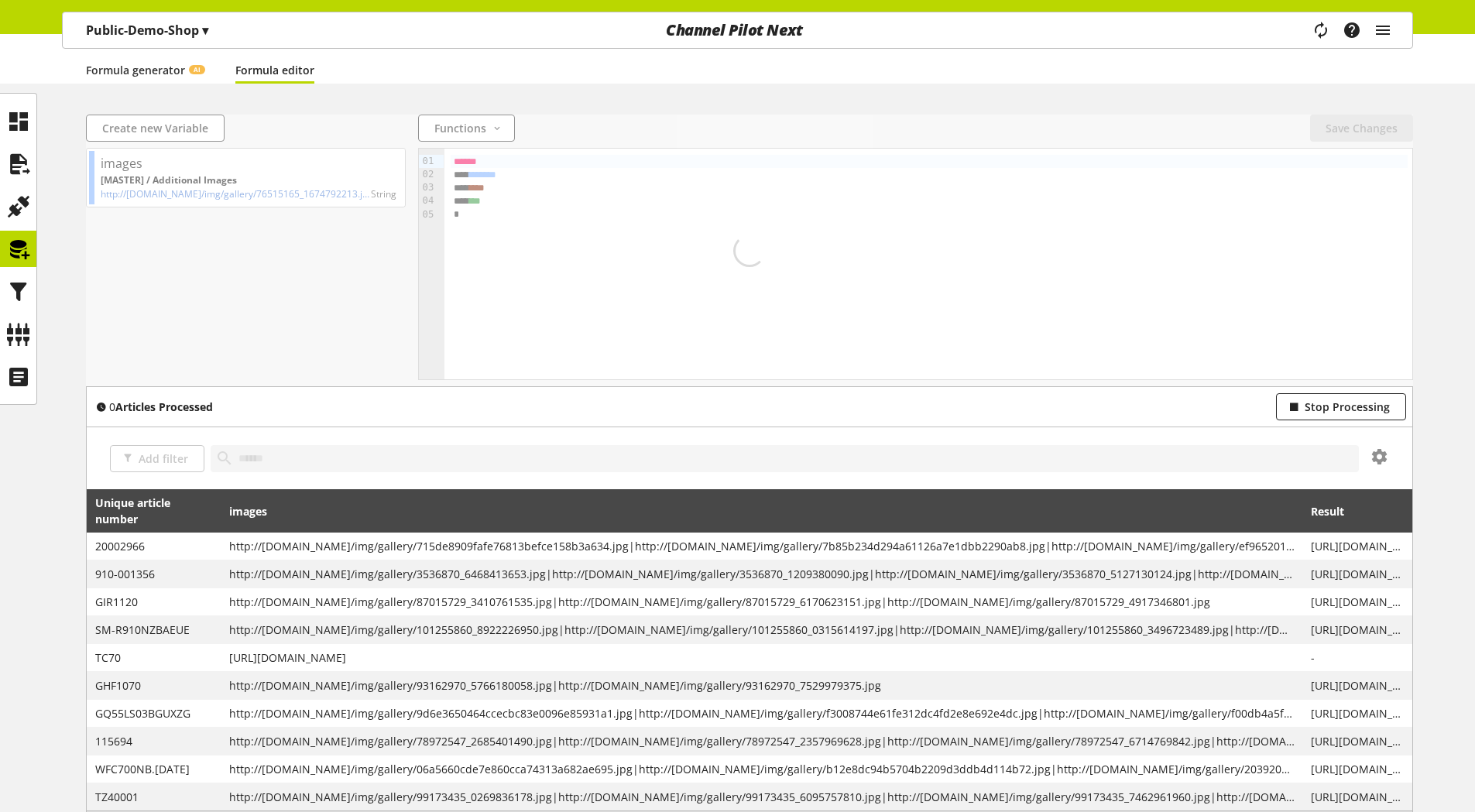
scroll to position [122, 0]
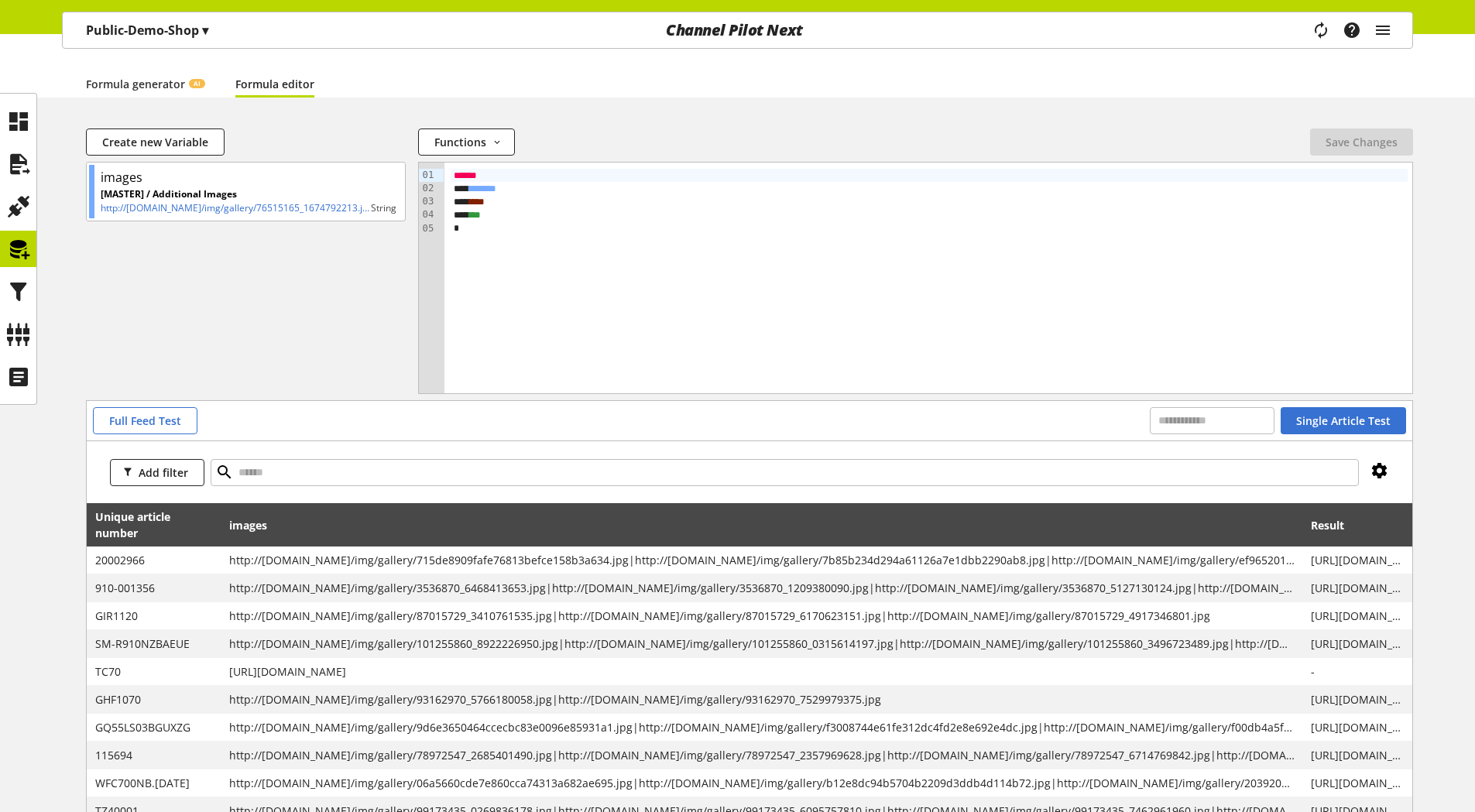
click at [1376, 469] on icon at bounding box center [1379, 470] width 18 height 28
click at [1378, 472] on icon at bounding box center [1379, 470] width 18 height 28
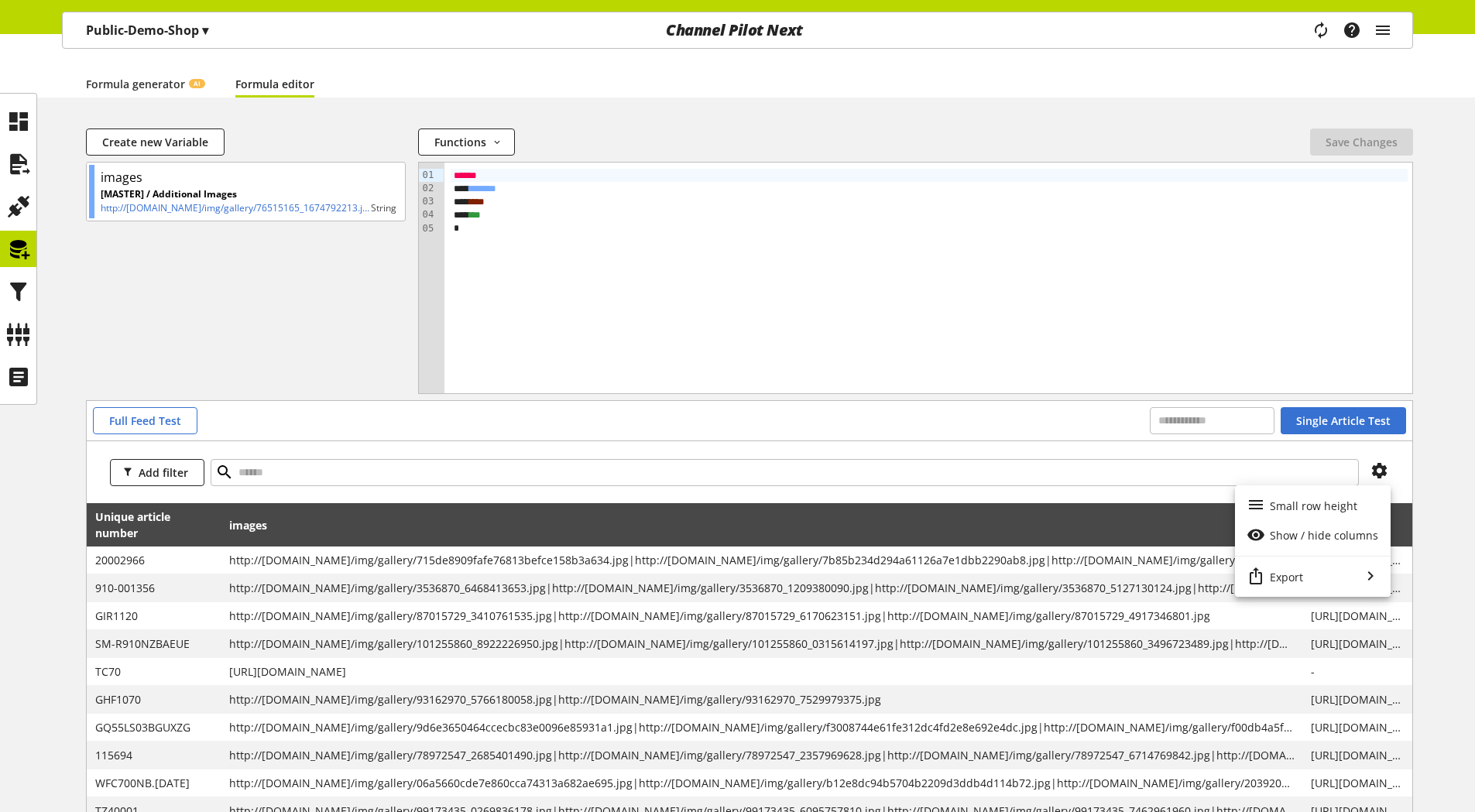
click at [1177, 491] on div "Add filter" at bounding box center [750, 472] width 1325 height 62
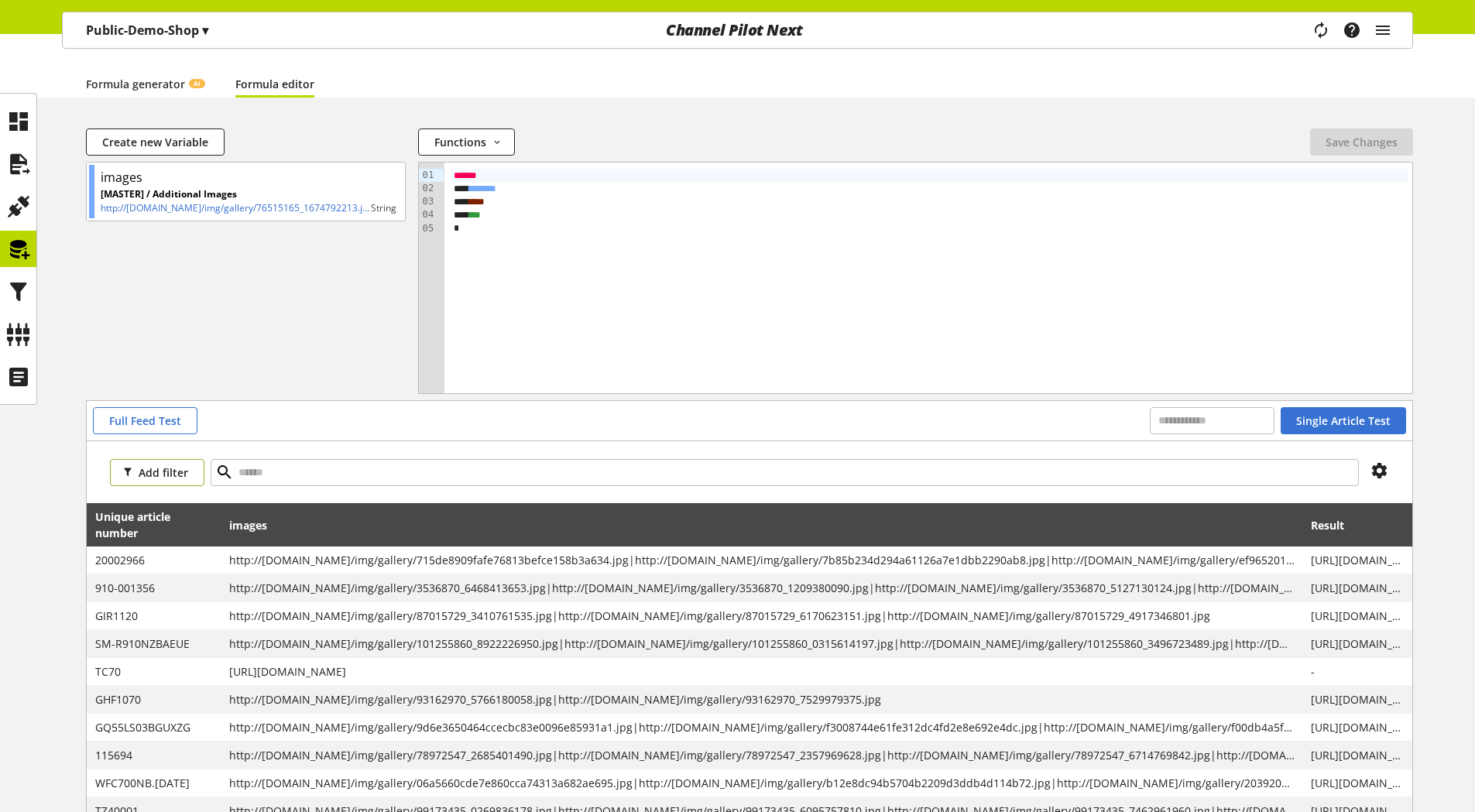
click at [189, 467] on button "Add filter" at bounding box center [157, 472] width 94 height 27
click at [154, 526] on span "images" at bounding box center [139, 529] width 32 height 14
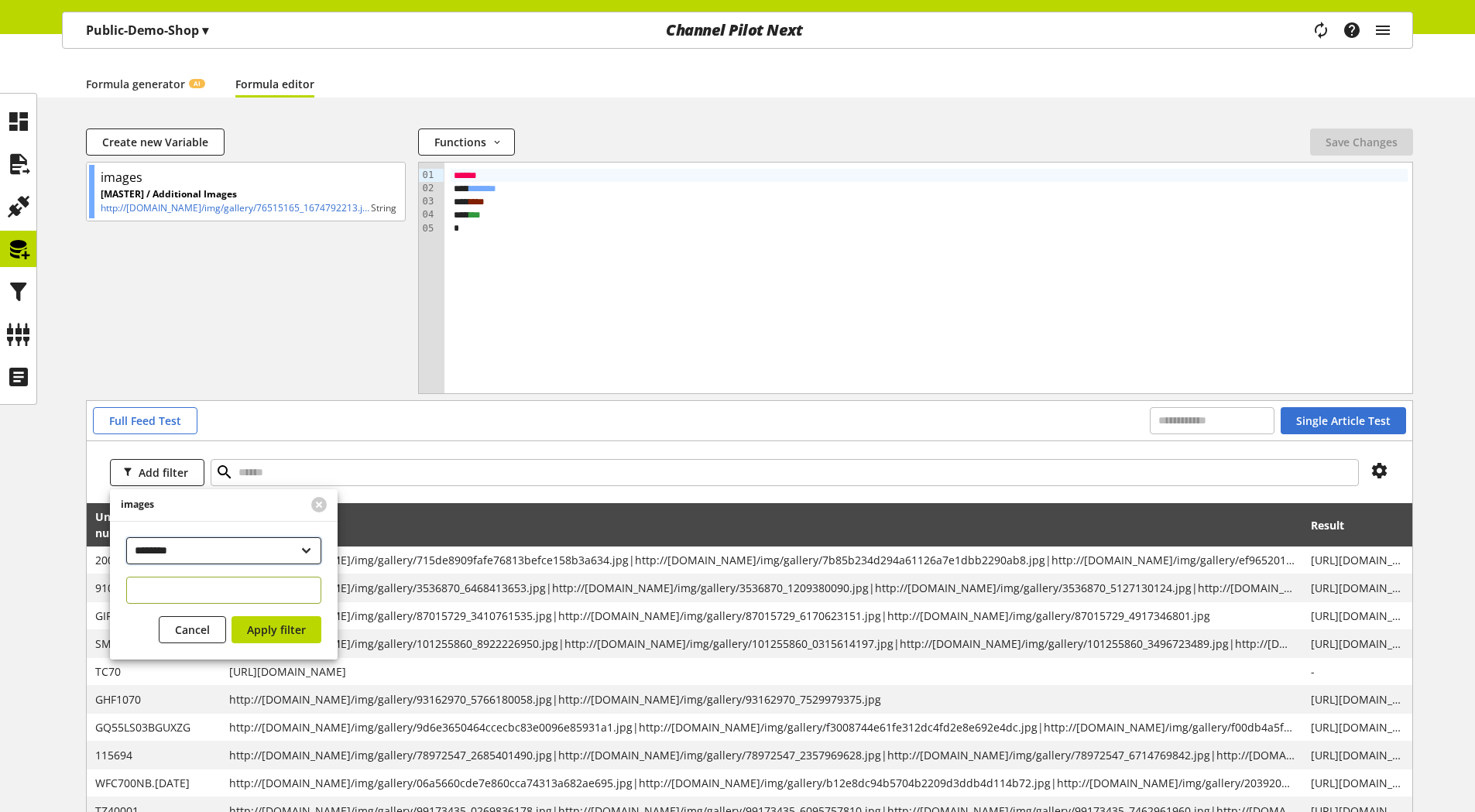
click at [185, 549] on select "**********" at bounding box center [223, 551] width 195 height 27
click at [284, 361] on div "images [MASTER] / Additional Images http://images.icecat.biz/img/gallery/765151…" at bounding box center [246, 277] width 320 height 232
click at [280, 412] on div "Full Feed Test Single Article Test" at bounding box center [749, 420] width 1313 height 27
click at [230, 544] on select "**********" at bounding box center [223, 551] width 195 height 27
click at [404, 499] on div "Add filter" at bounding box center [750, 472] width 1325 height 62
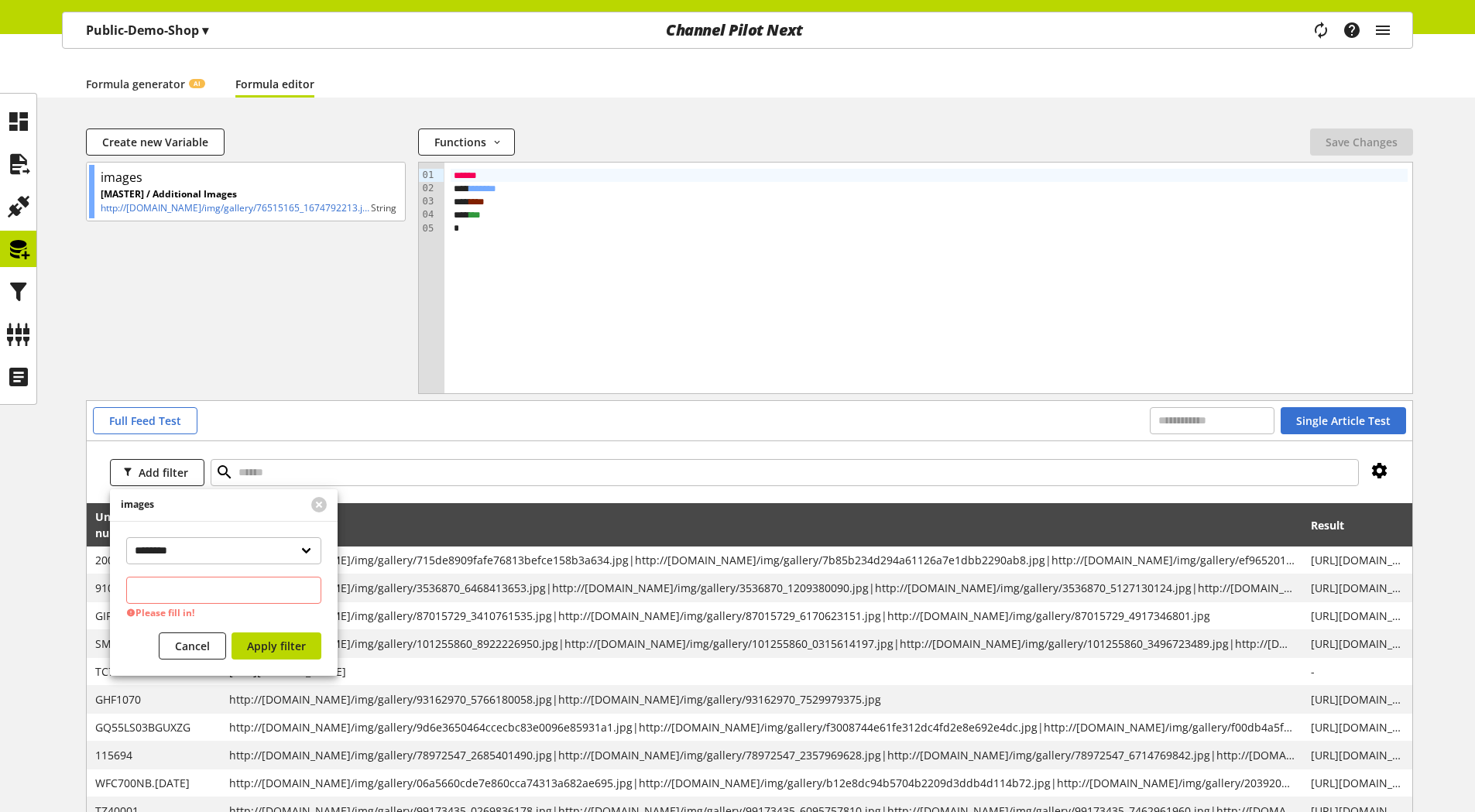
click at [1376, 472] on icon at bounding box center [1379, 470] width 18 height 28
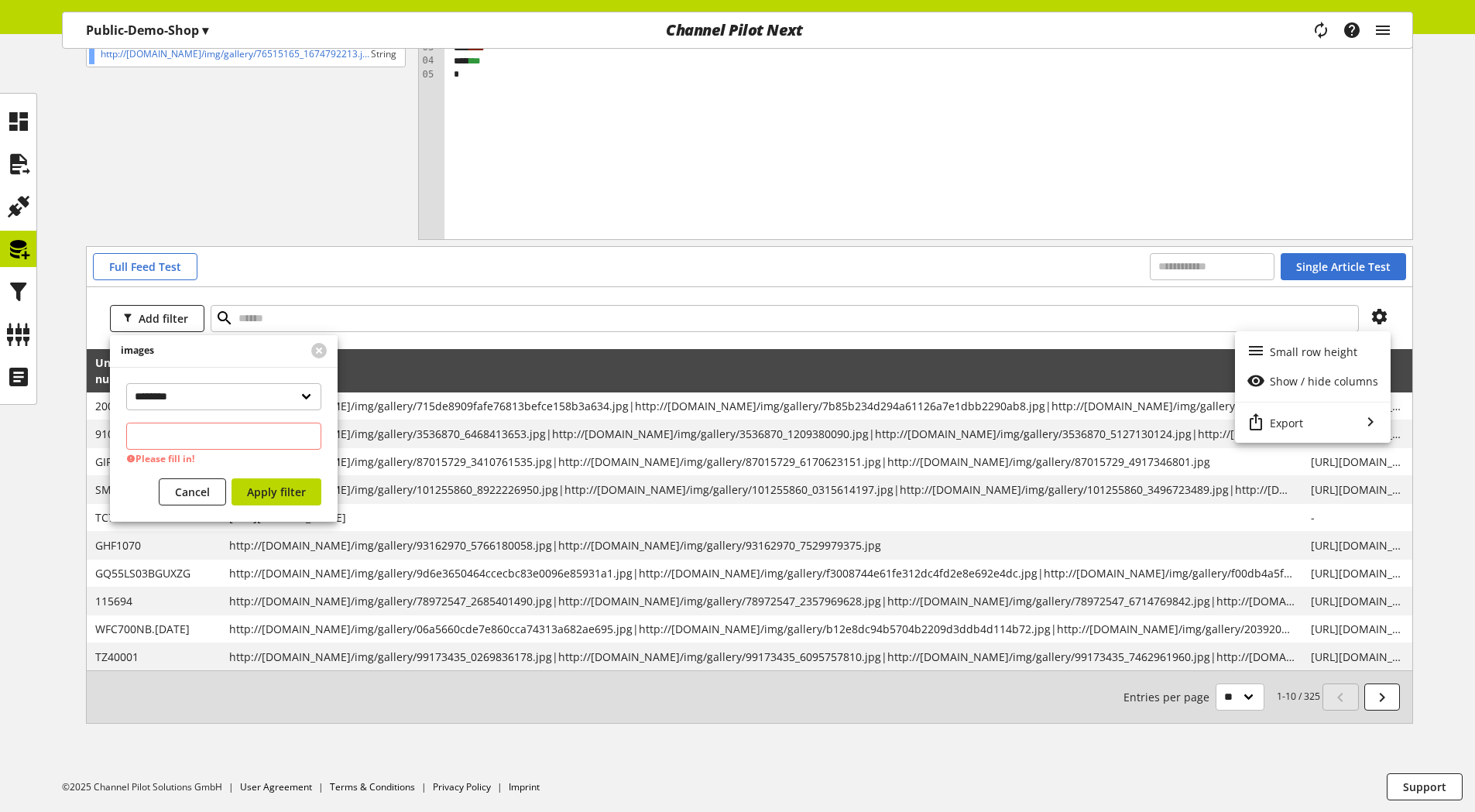
scroll to position [276, 0]
click at [691, 340] on div "Add filter" at bounding box center [750, 317] width 1325 height 62
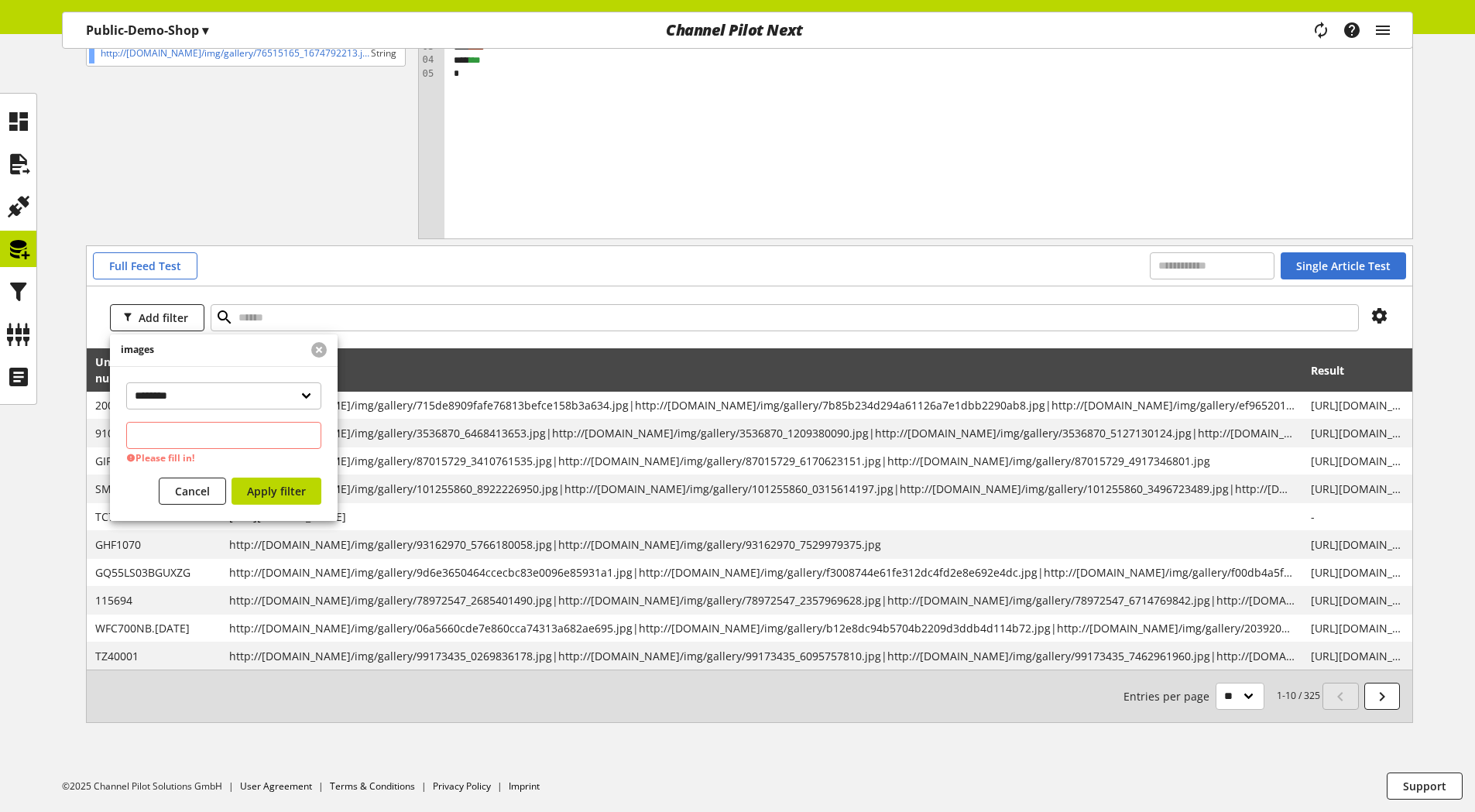
click at [323, 347] on button at bounding box center [319, 350] width 16 height 16
